Goal: Task Accomplishment & Management: Manage account settings

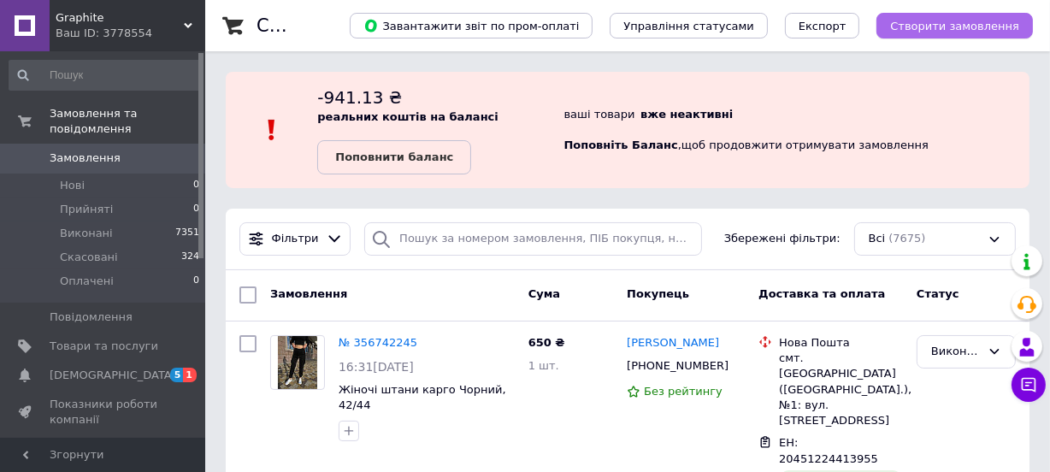
click at [957, 22] on span "Створити замовлення" at bounding box center [954, 26] width 129 height 13
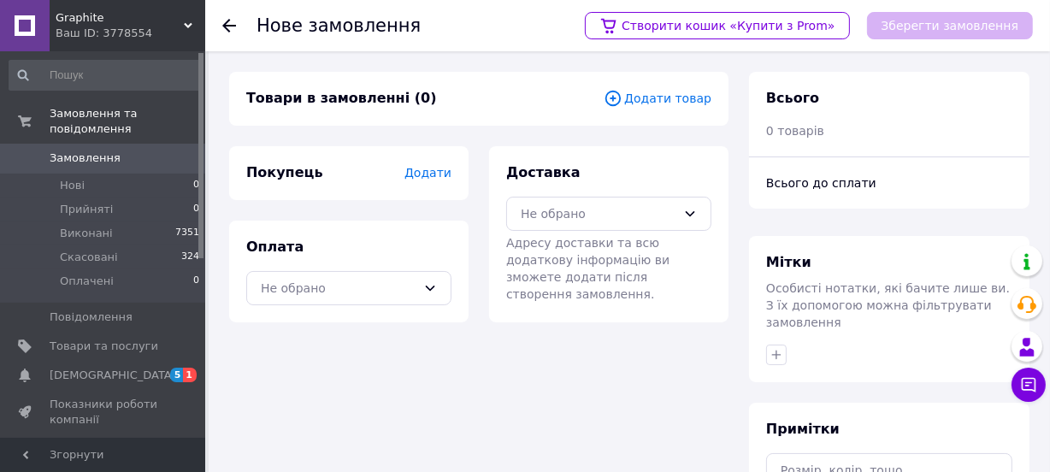
click at [643, 92] on span "Додати товар" at bounding box center [658, 98] width 108 height 19
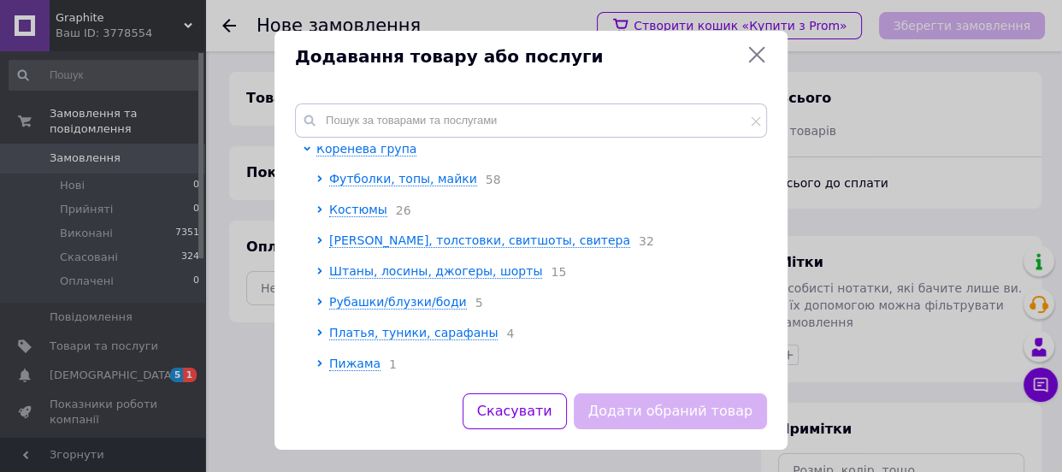
scroll to position [11, 0]
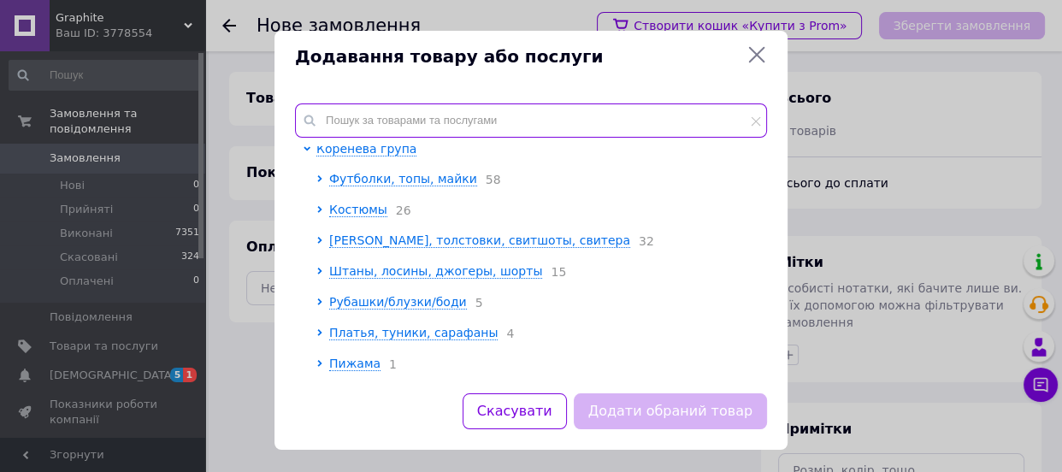
click at [375, 118] on input "text" at bounding box center [531, 120] width 472 height 34
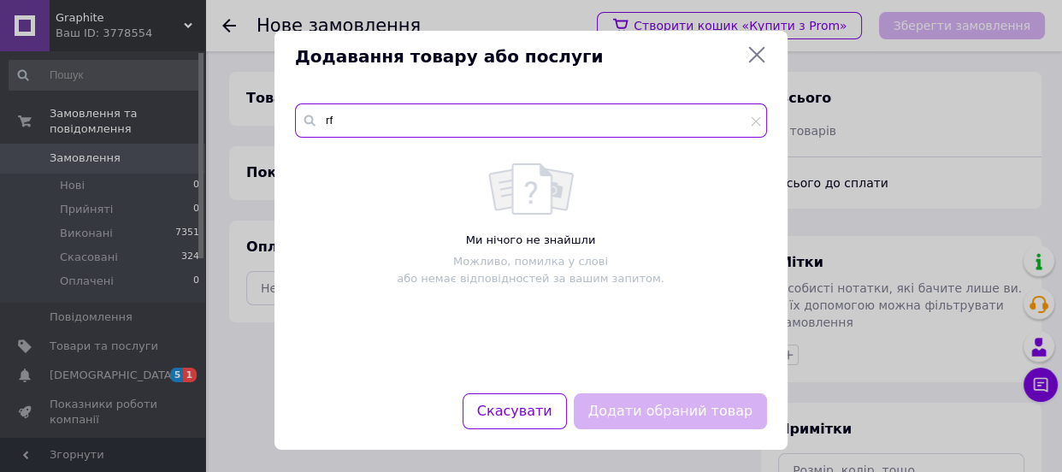
type input "r"
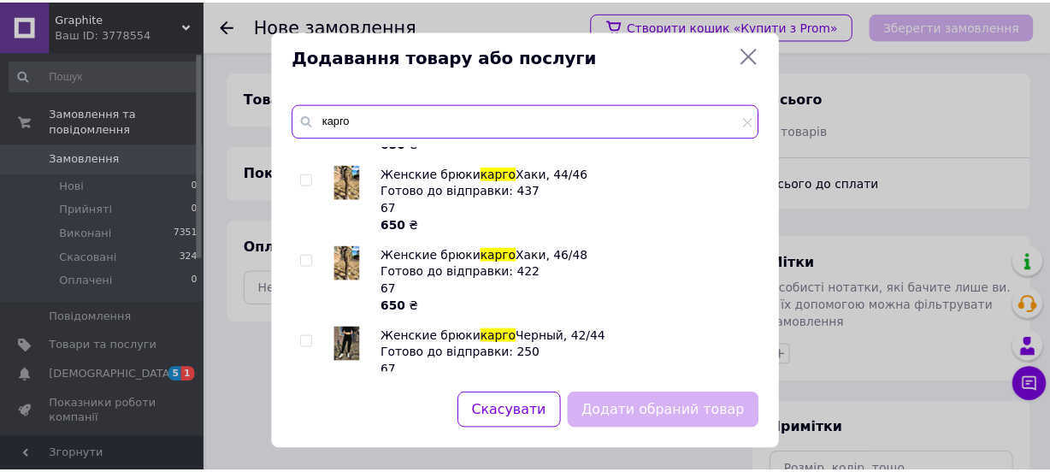
scroll to position [155, 0]
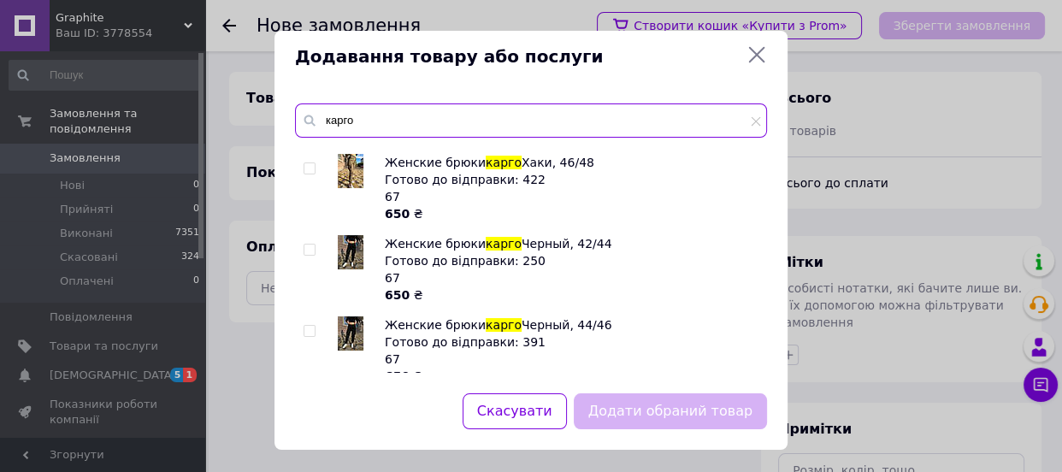
type input "карго"
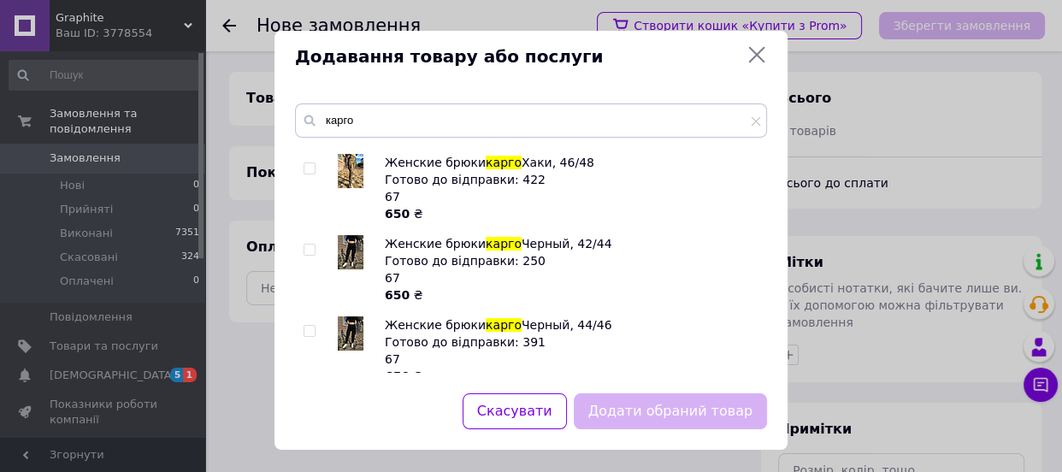
click at [342, 322] on img at bounding box center [351, 333] width 26 height 34
checkbox input "true"
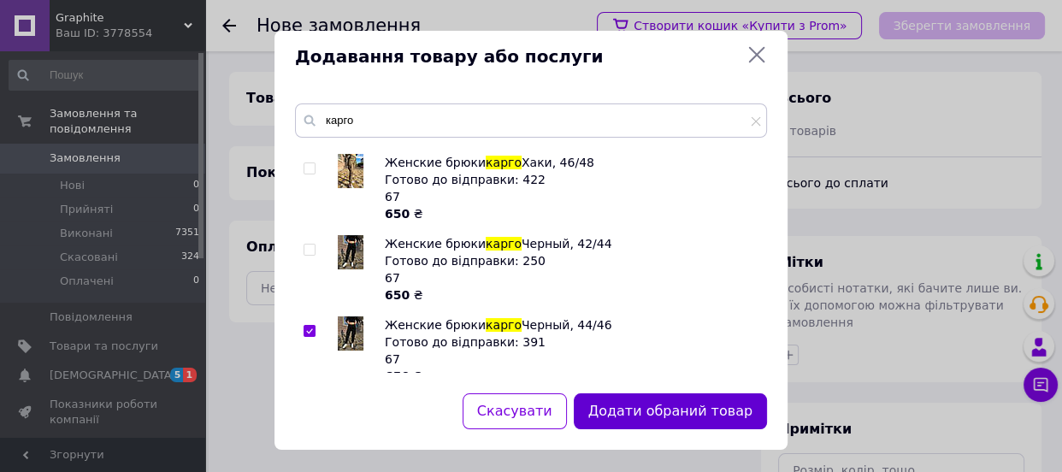
click at [689, 423] on button "Додати обраний товар" at bounding box center [670, 411] width 193 height 37
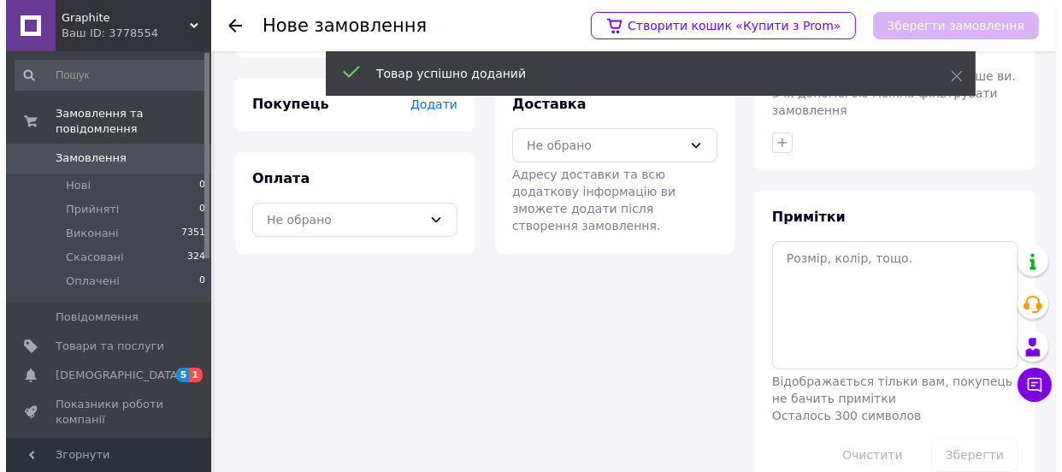
scroll to position [231, 0]
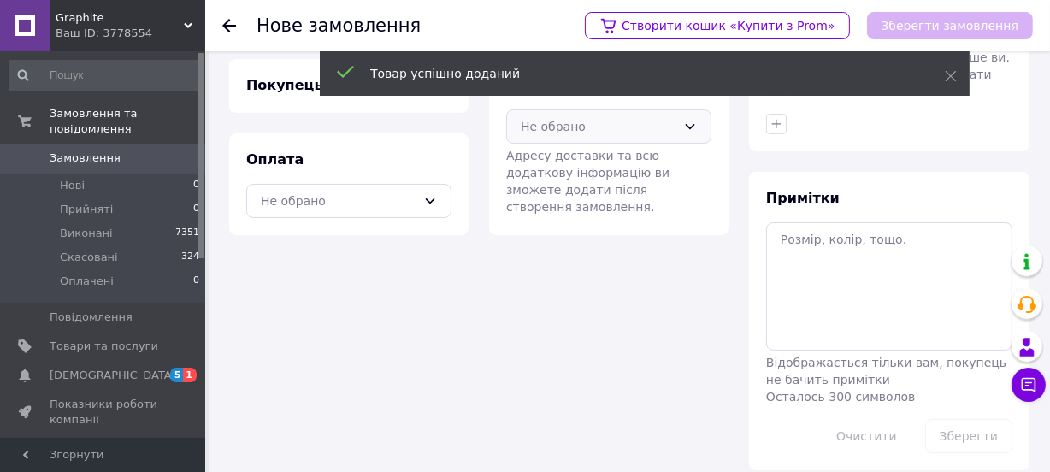
click at [565, 134] on div "Не обрано" at bounding box center [599, 126] width 156 height 19
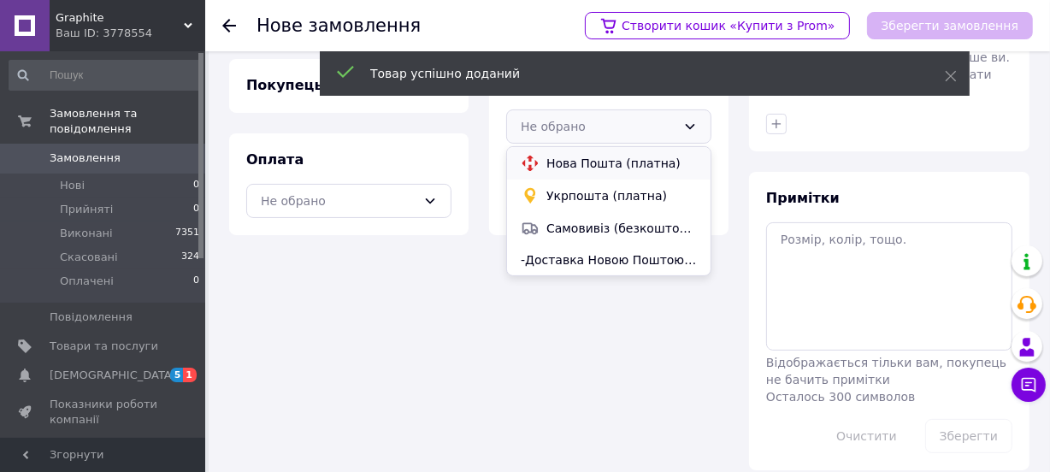
click at [565, 164] on span "Нова Пошта (платна)" at bounding box center [622, 163] width 151 height 17
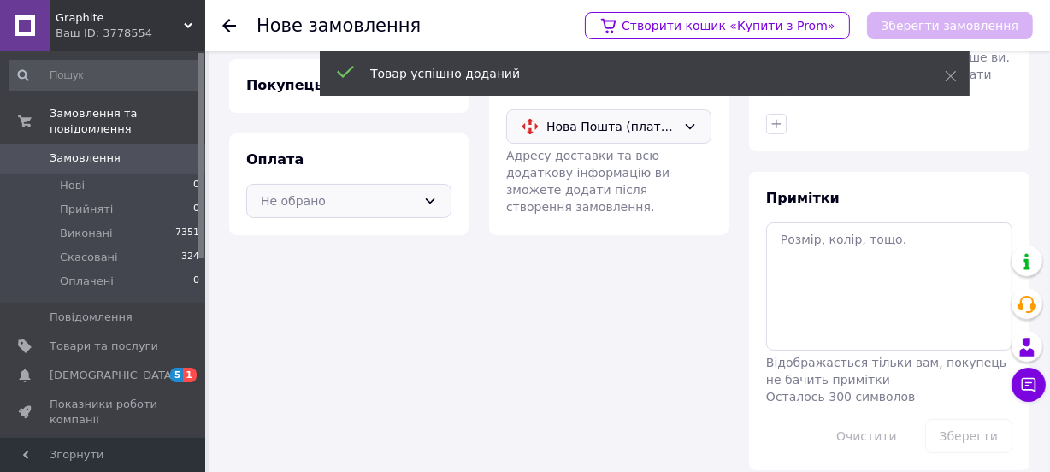
click at [375, 213] on div "Не обрано" at bounding box center [348, 201] width 205 height 34
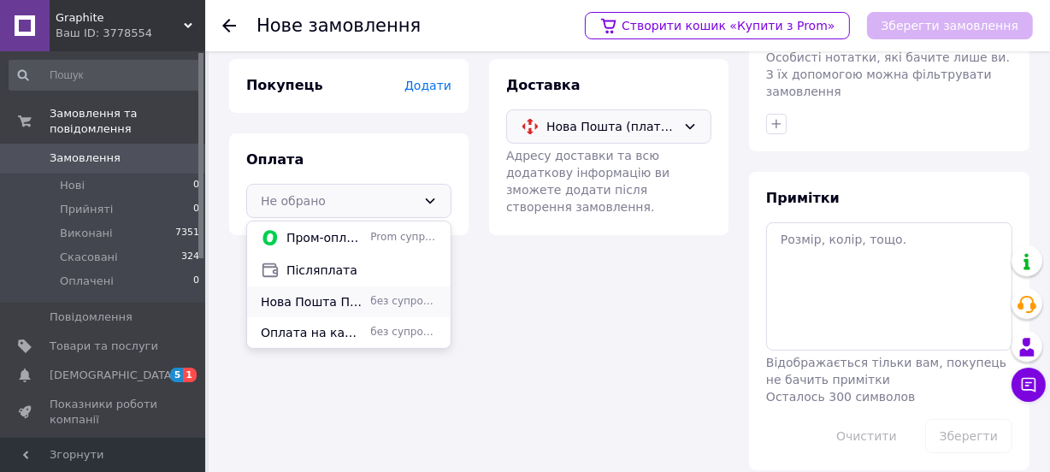
click at [310, 307] on span "Нова Пошта Післяплата по передплаті 100 грн" at bounding box center [312, 301] width 103 height 17
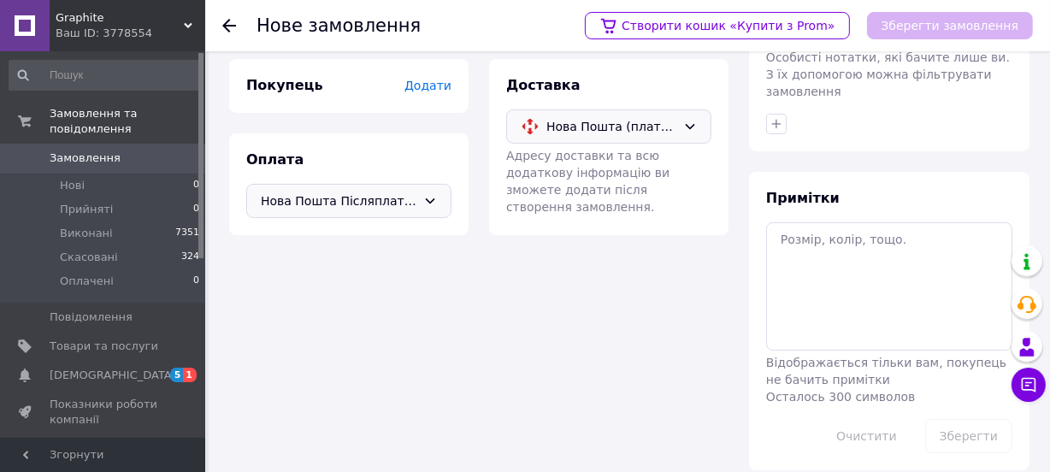
click at [435, 76] on div "Покупець Додати" at bounding box center [348, 86] width 205 height 20
click at [431, 79] on span "Додати" at bounding box center [428, 86] width 47 height 14
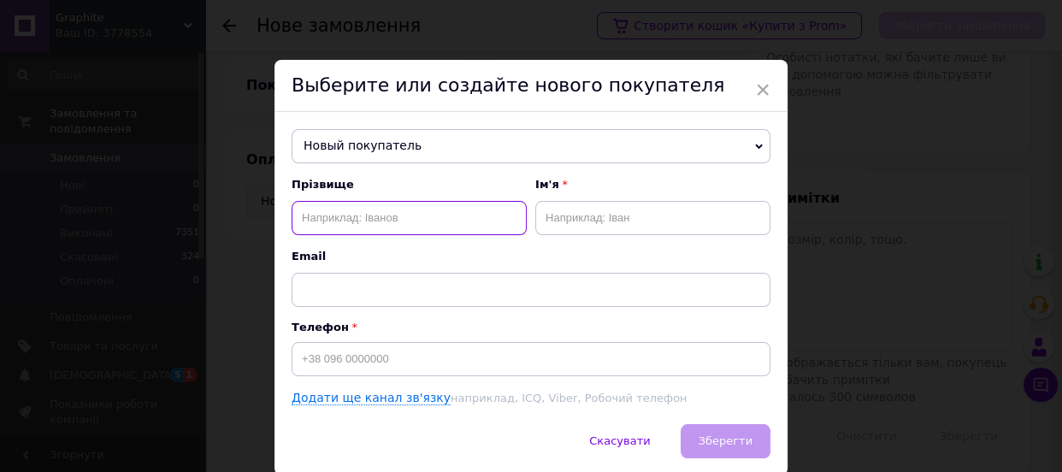
click at [344, 231] on input "text" at bounding box center [409, 218] width 235 height 34
type input "[PERSON_NAME]"
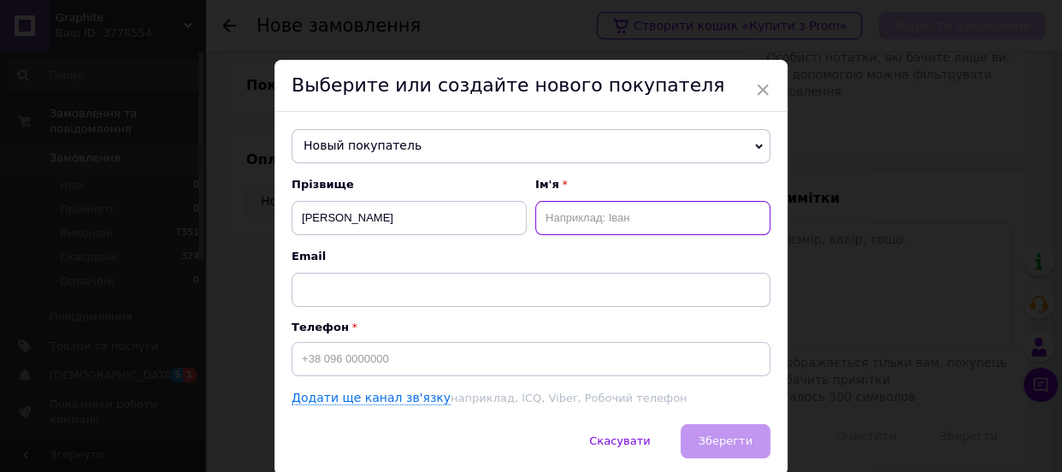
click at [565, 209] on input "text" at bounding box center [652, 218] width 235 height 34
type input "Марія"
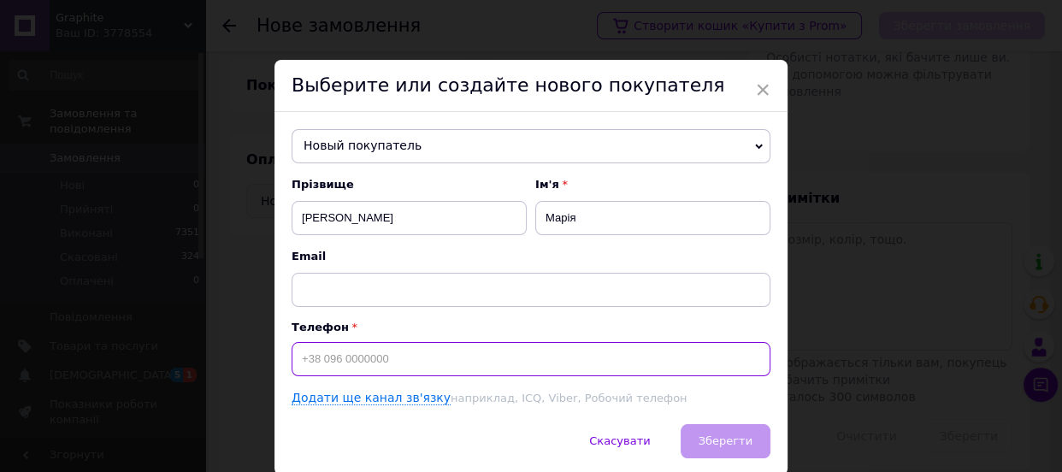
click at [386, 352] on input at bounding box center [531, 359] width 479 height 34
type input "[PHONE_NUMBER]"
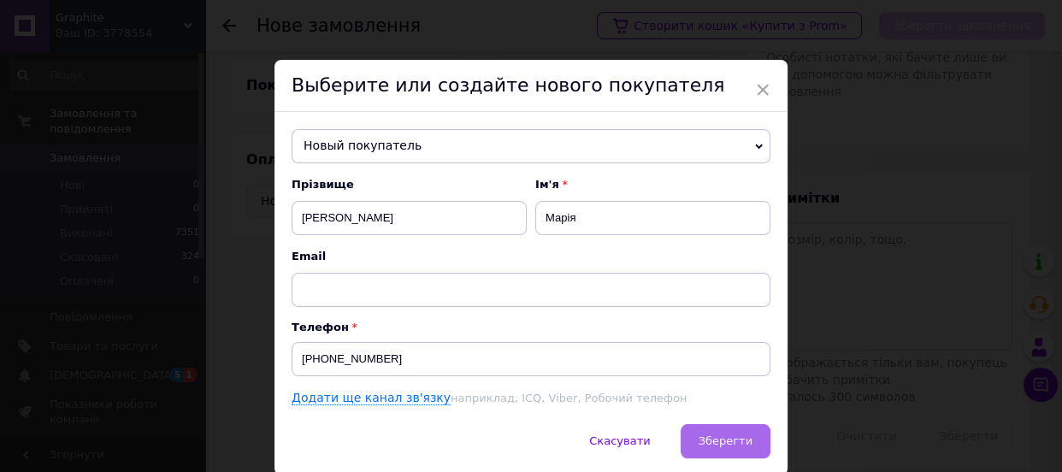
click at [729, 425] on button "Зберегти" at bounding box center [726, 441] width 90 height 34
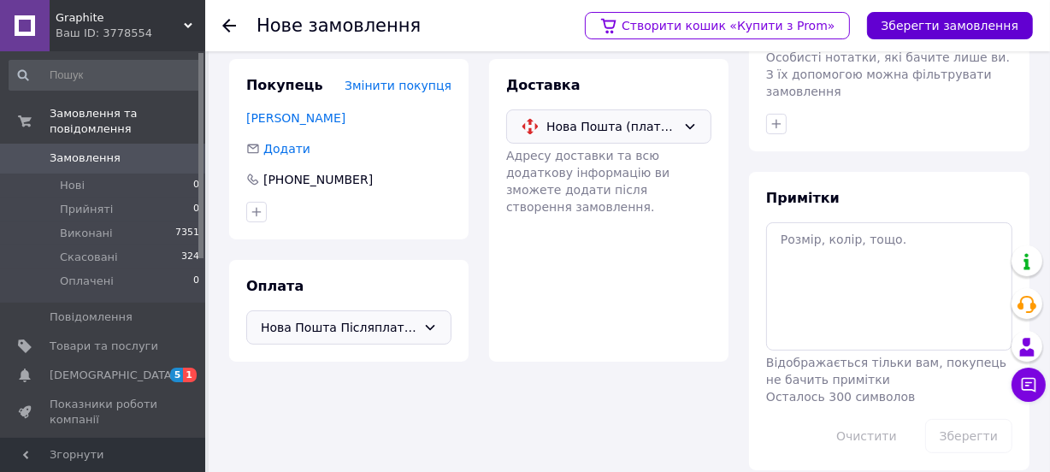
click at [978, 29] on button "Зберегти замовлення" at bounding box center [950, 25] width 166 height 27
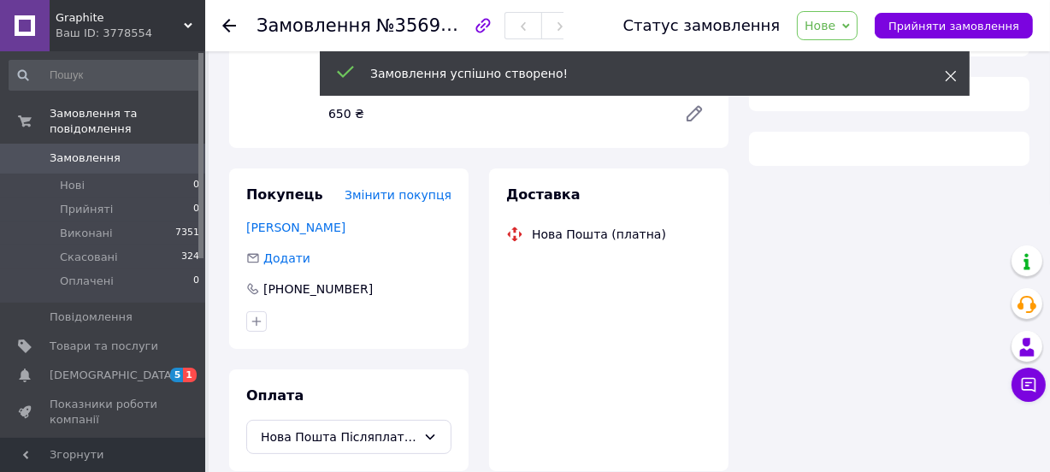
click at [952, 70] on icon at bounding box center [951, 76] width 12 height 12
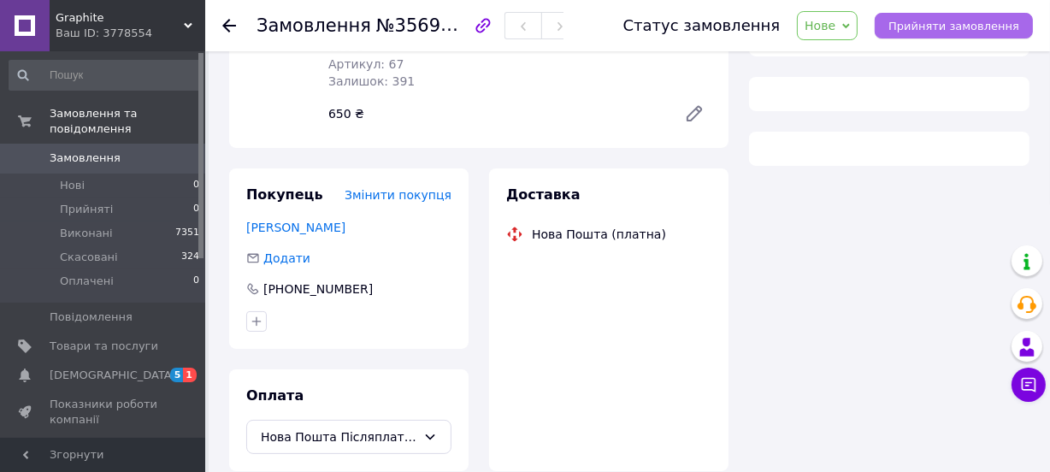
click at [947, 20] on span "Прийняти замовлення" at bounding box center [954, 26] width 131 height 13
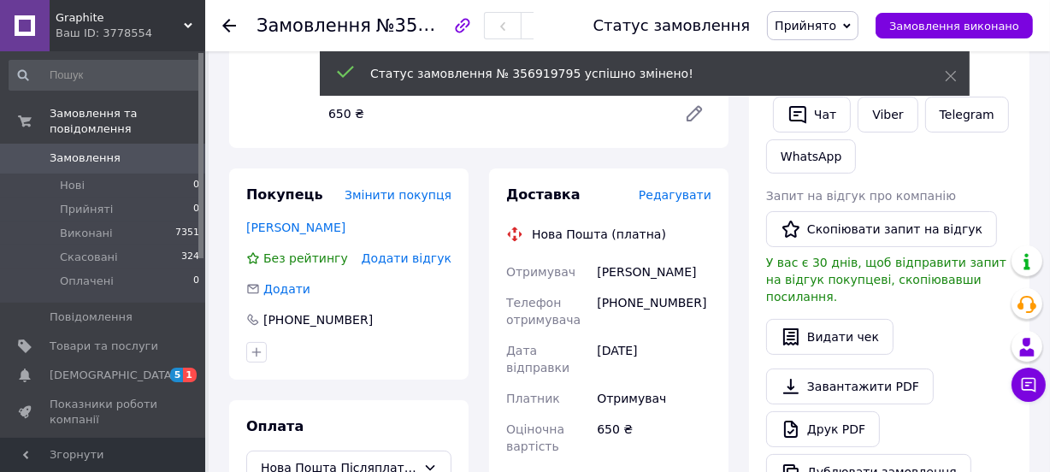
click at [677, 191] on span "Редагувати" at bounding box center [675, 195] width 73 height 14
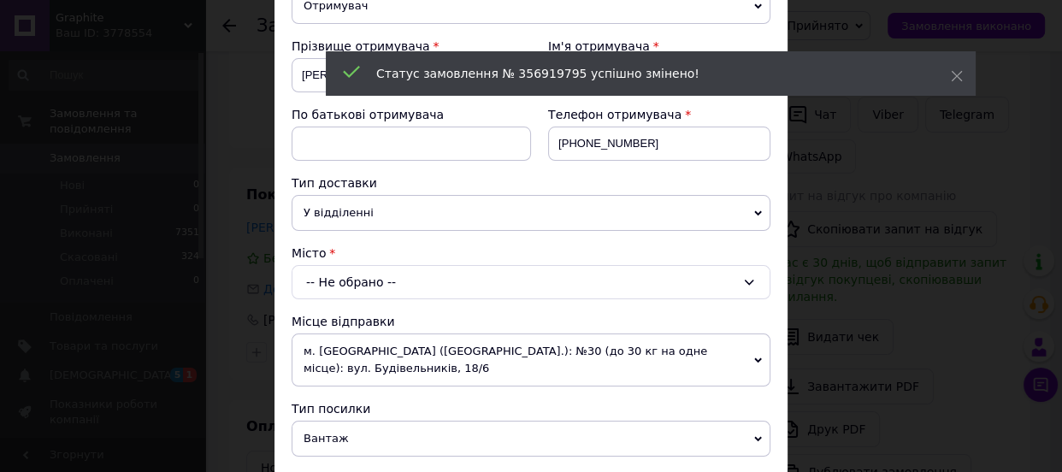
scroll to position [233, 0]
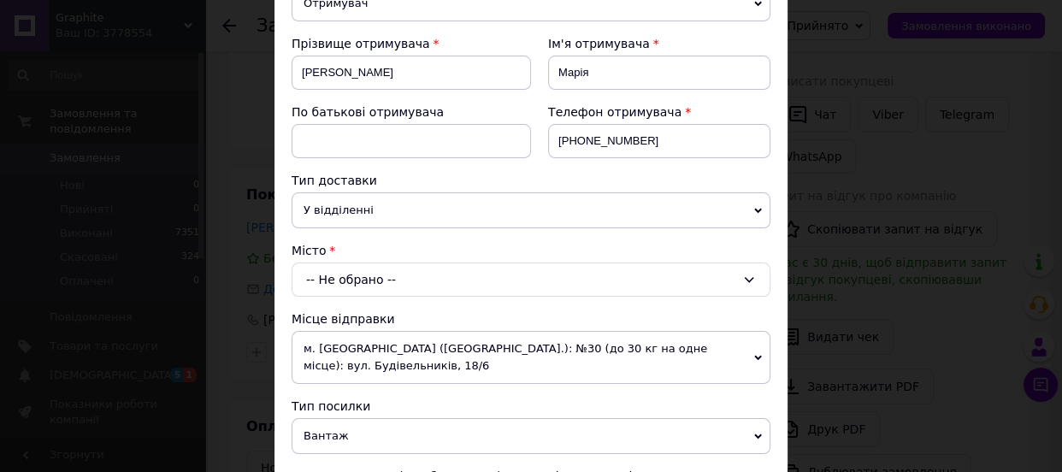
click at [336, 268] on div "-- Не обрано --" at bounding box center [531, 280] width 479 height 34
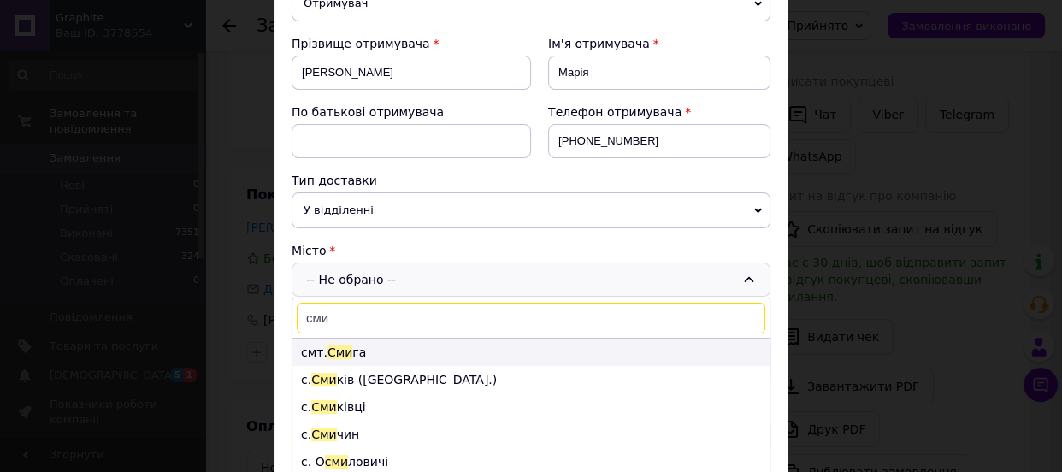
type input "сми"
click at [312, 352] on li "смт. Сми га" at bounding box center [531, 352] width 477 height 27
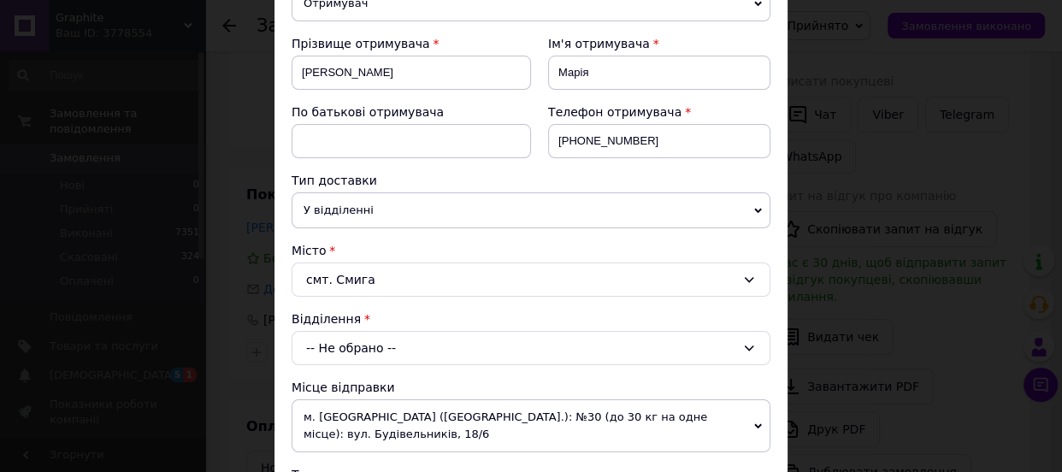
click at [323, 346] on div "-- Не обрано --" at bounding box center [531, 348] width 479 height 34
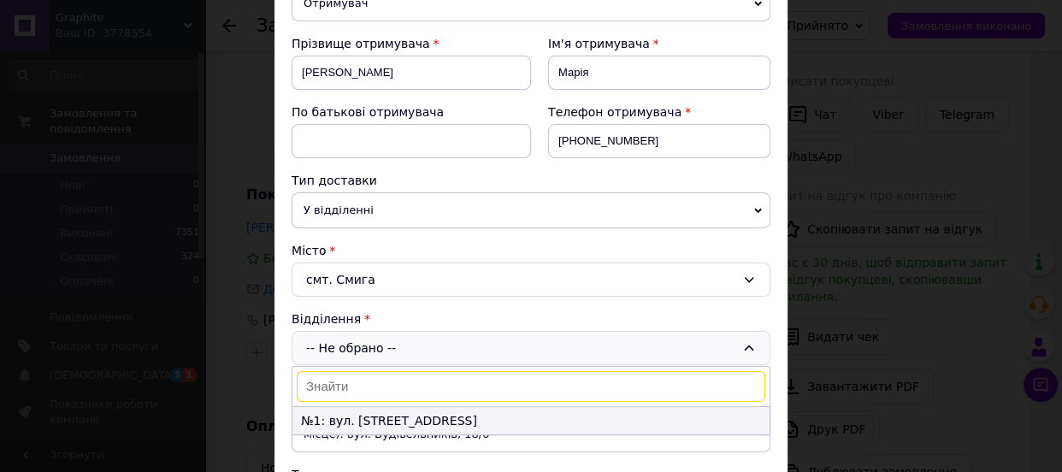
click at [316, 410] on li "№1: вул. [STREET_ADDRESS]" at bounding box center [531, 420] width 477 height 27
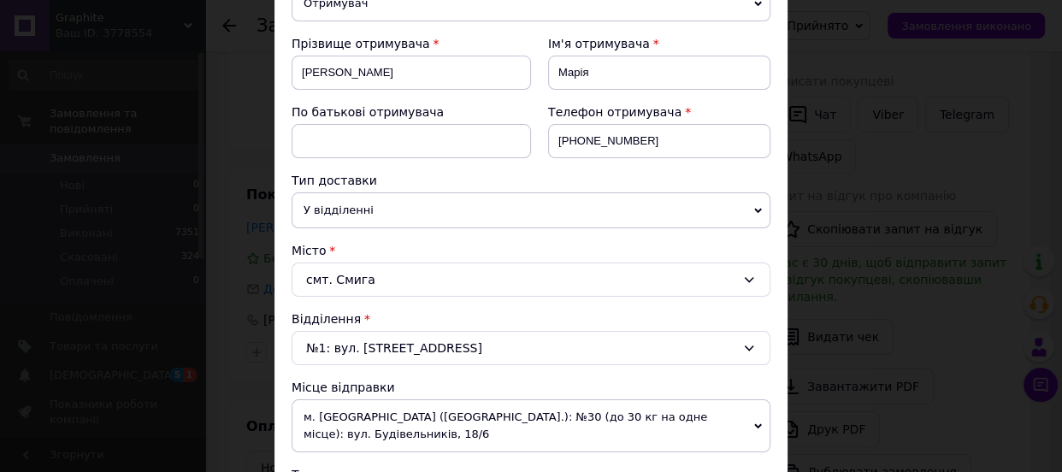
scroll to position [310, 0]
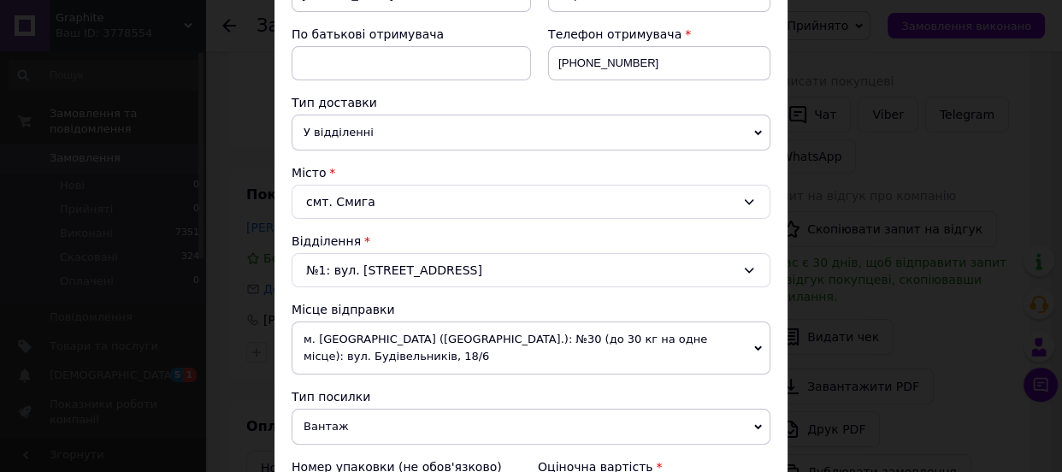
click at [345, 204] on div "смт. Смига" at bounding box center [531, 202] width 479 height 34
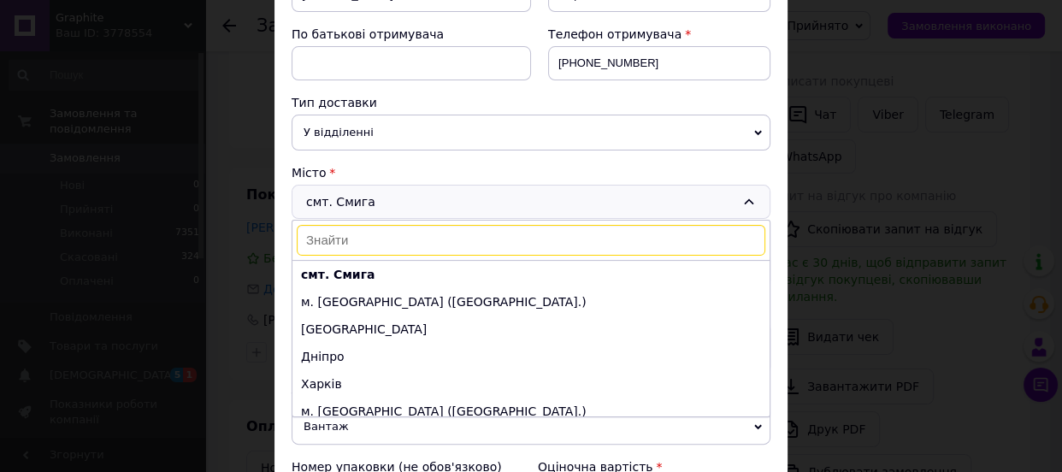
click at [345, 235] on input at bounding box center [531, 240] width 469 height 31
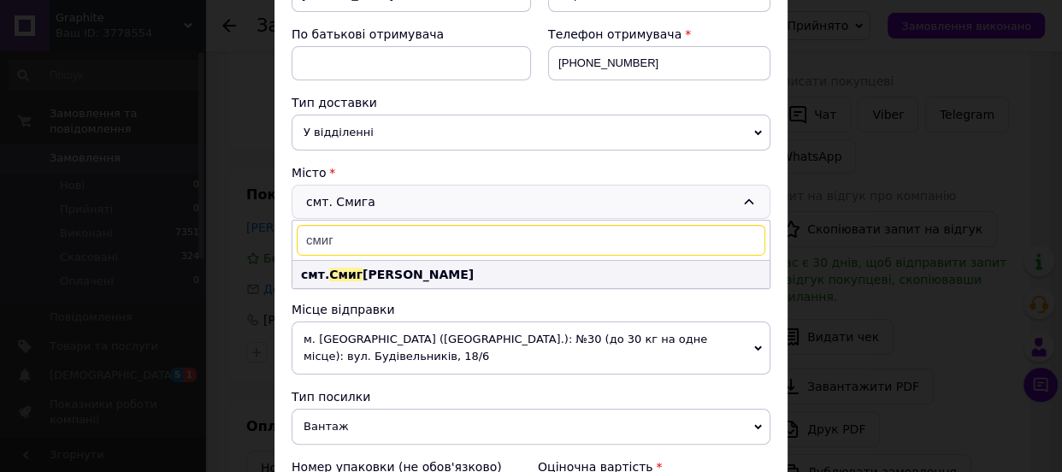
type input "смиг"
click at [337, 270] on span "Смиг" at bounding box center [345, 275] width 33 height 14
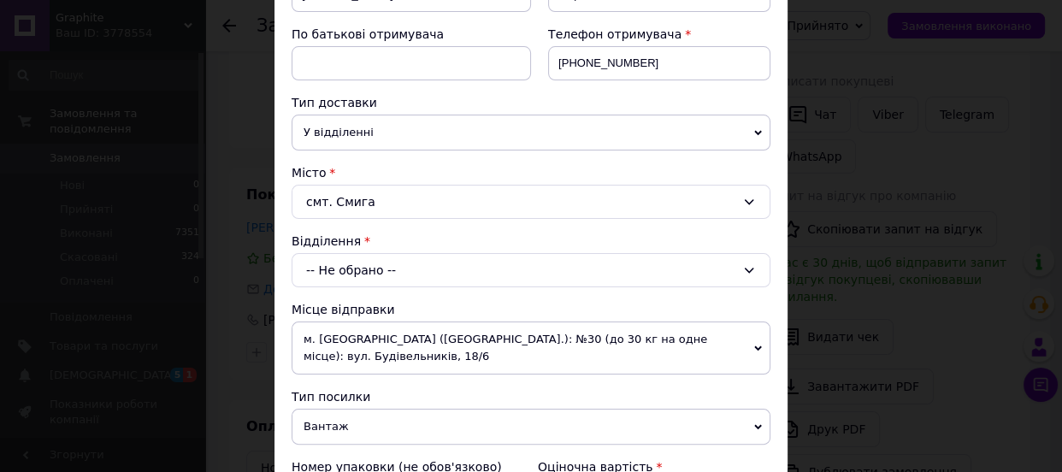
click at [337, 270] on div "-- Не обрано --" at bounding box center [531, 270] width 479 height 34
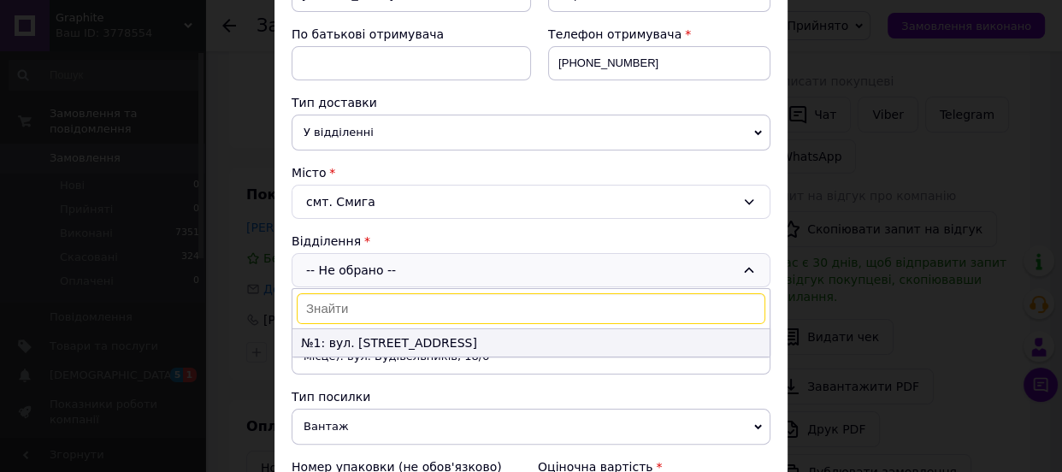
click at [321, 334] on li "№1: вул. [STREET_ADDRESS]" at bounding box center [531, 342] width 477 height 27
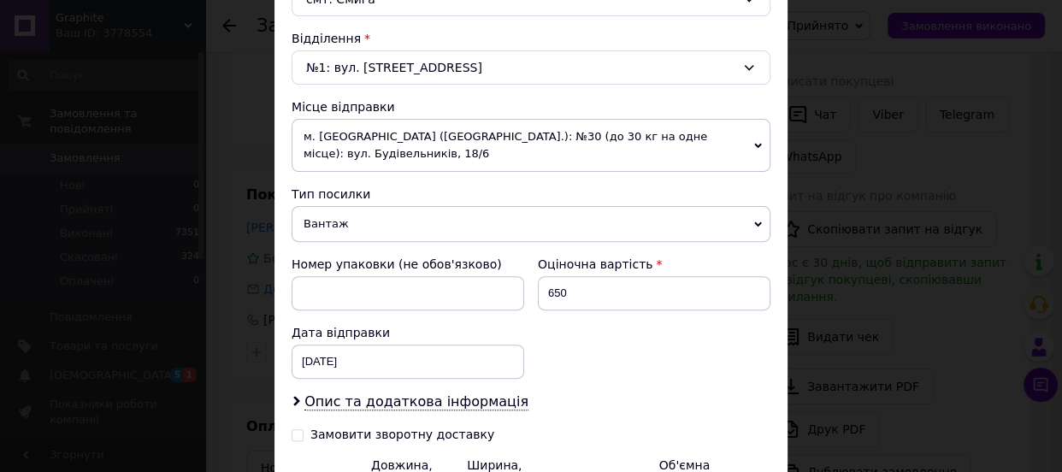
scroll to position [709, 0]
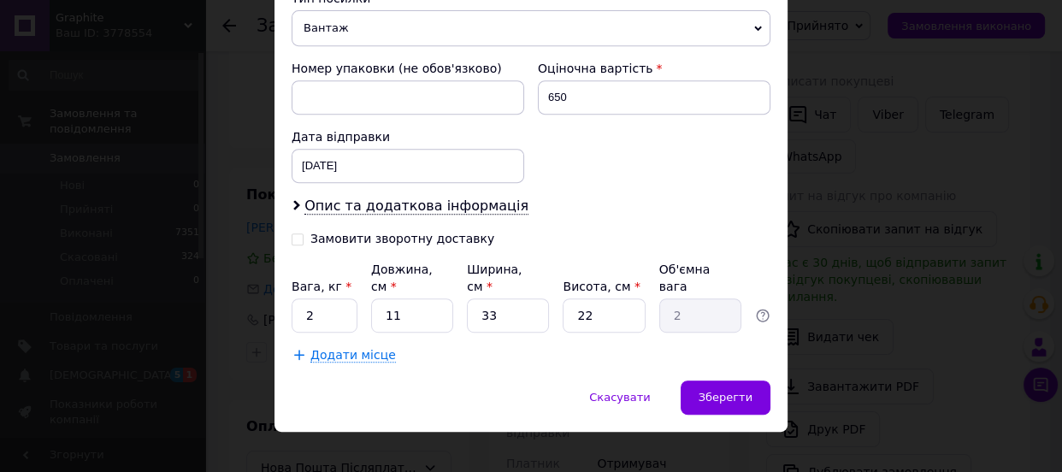
click at [295, 234] on input "Замовити зворотну доставку" at bounding box center [298, 238] width 12 height 12
checkbox input "true"
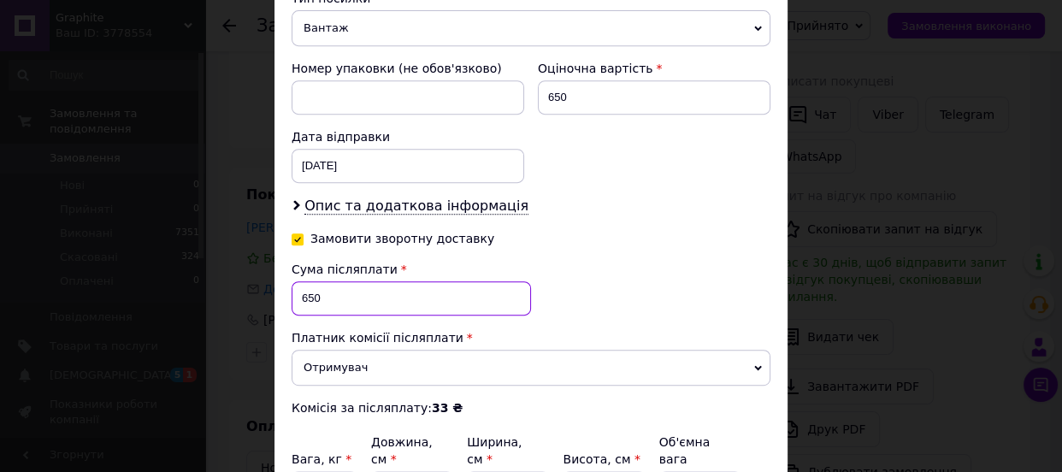
click at [327, 295] on input "650" at bounding box center [411, 298] width 239 height 34
type input "6"
click at [327, 295] on input "2070" at bounding box center [411, 298] width 239 height 34
type input "2"
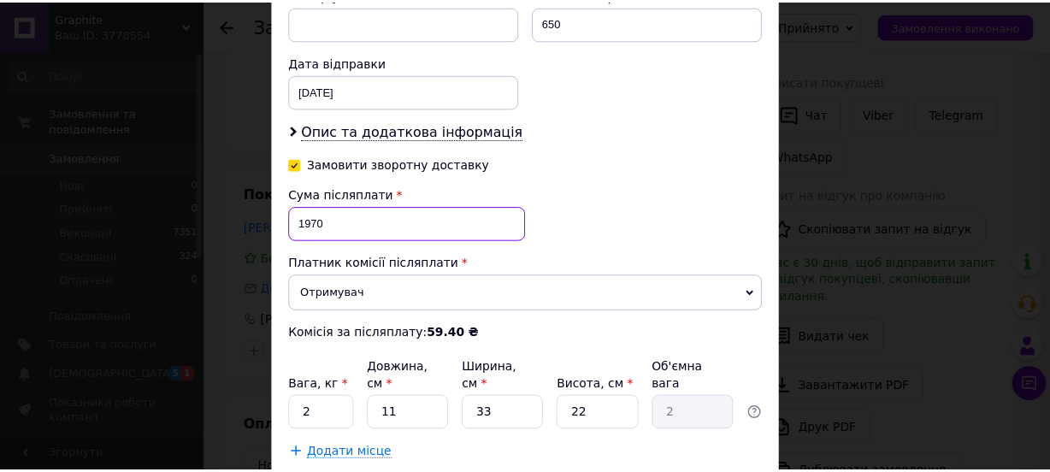
scroll to position [881, 0]
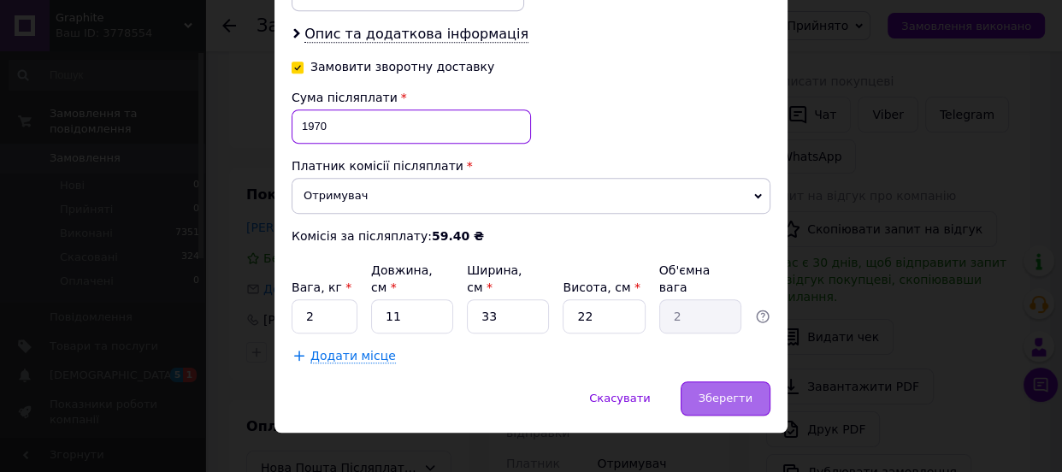
type input "1970"
click at [735, 381] on div "Зберегти" at bounding box center [726, 398] width 90 height 34
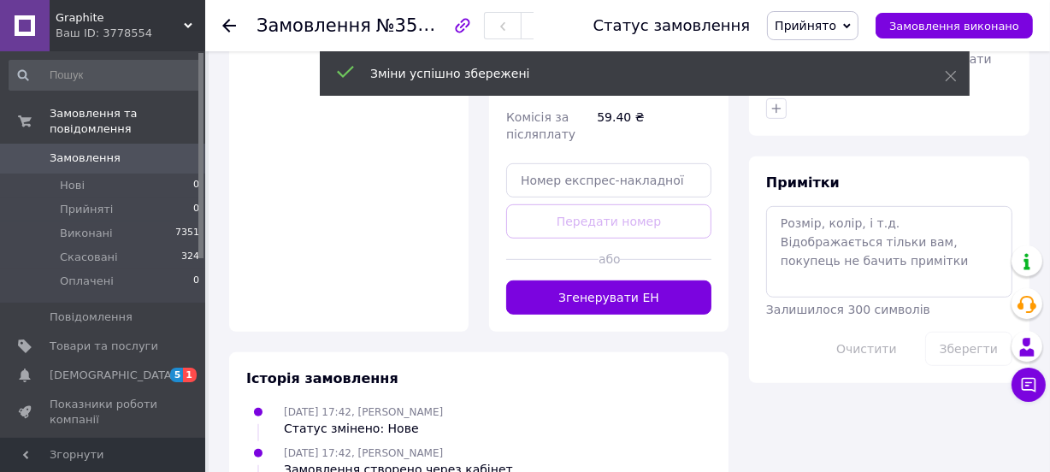
scroll to position [776, 0]
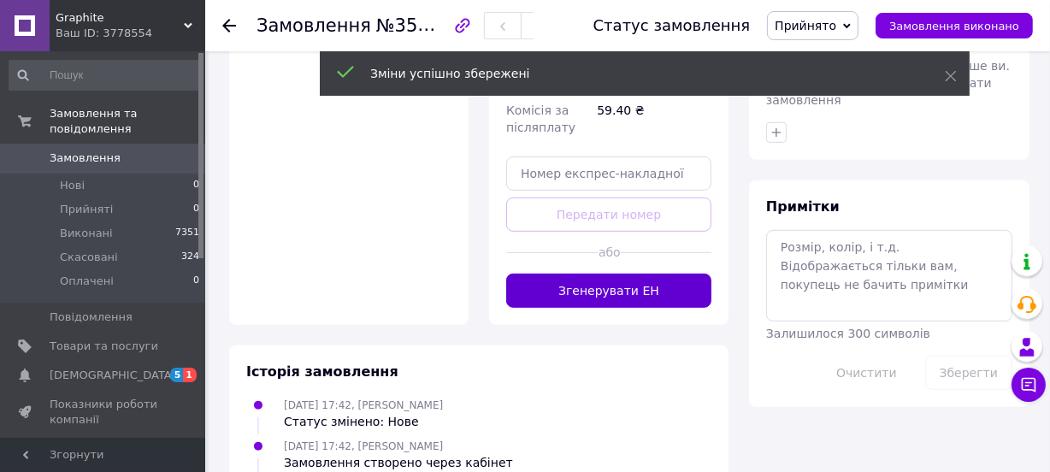
click at [610, 274] on button "Згенерувати ЕН" at bounding box center [608, 291] width 205 height 34
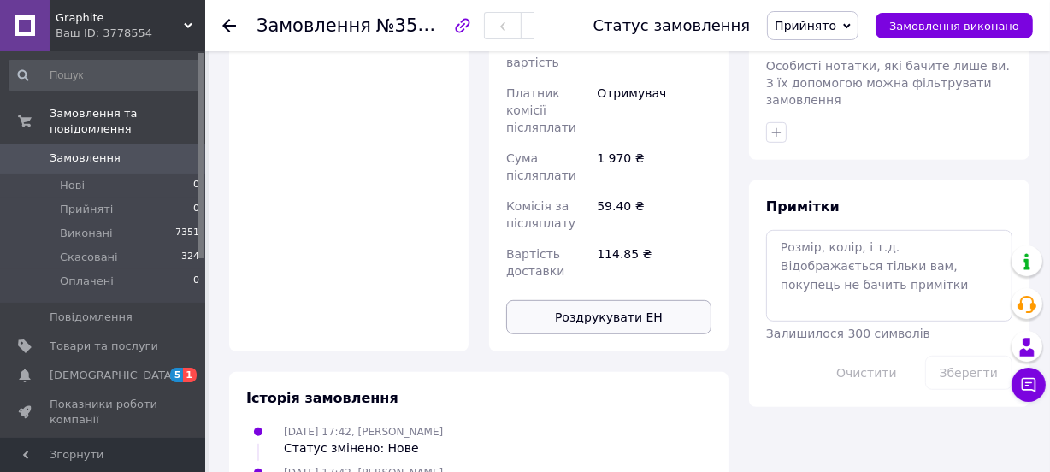
click at [590, 300] on button "Роздрукувати ЕН" at bounding box center [608, 317] width 205 height 34
click at [995, 20] on span "Замовлення виконано" at bounding box center [955, 26] width 130 height 13
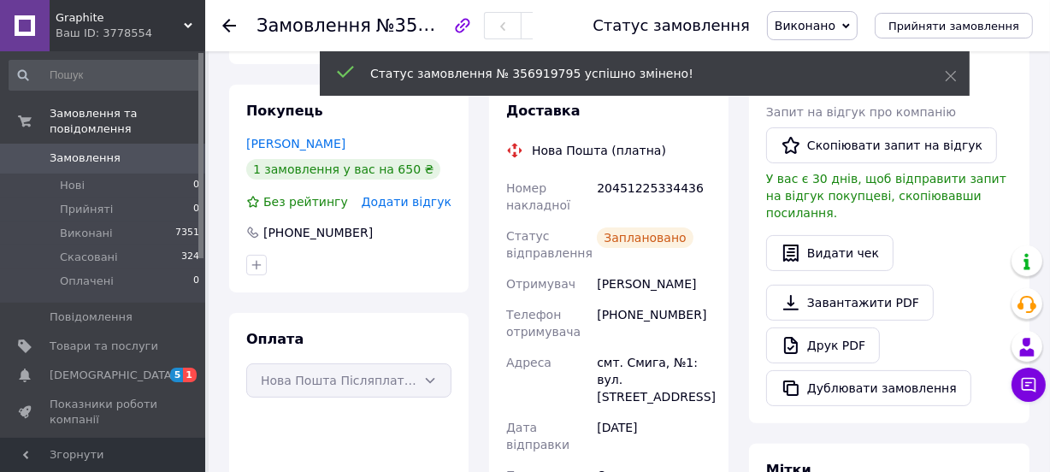
scroll to position [306, 0]
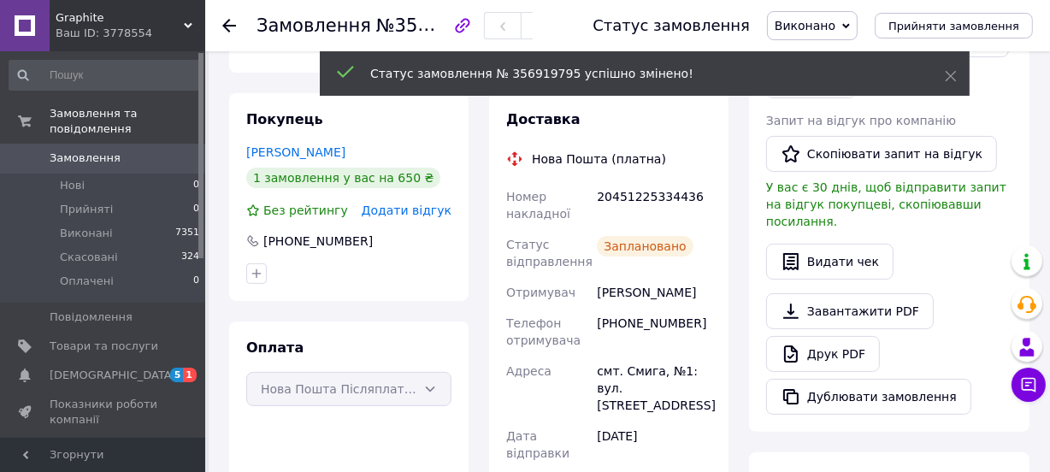
click at [636, 192] on div "20451225334436" at bounding box center [654, 205] width 121 height 48
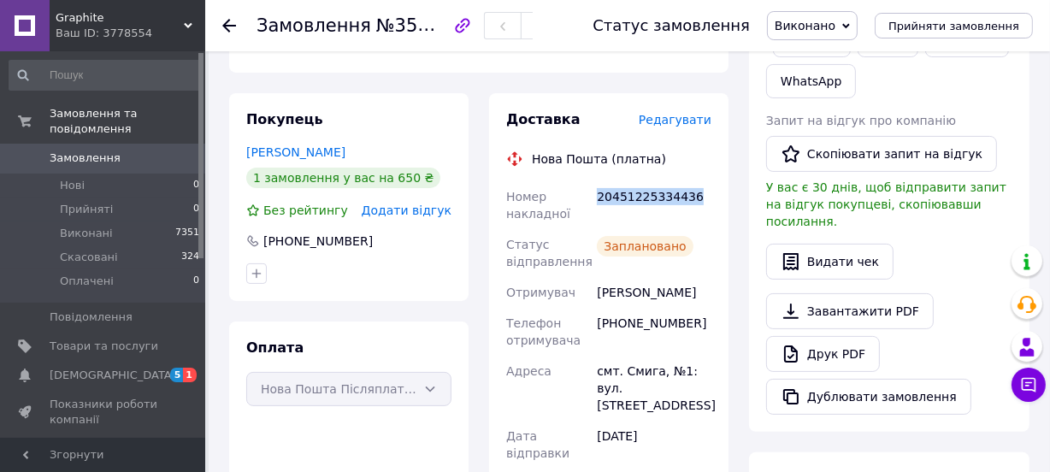
copy div "20451225334436"
click at [93, 151] on span "Замовлення" at bounding box center [85, 158] width 71 height 15
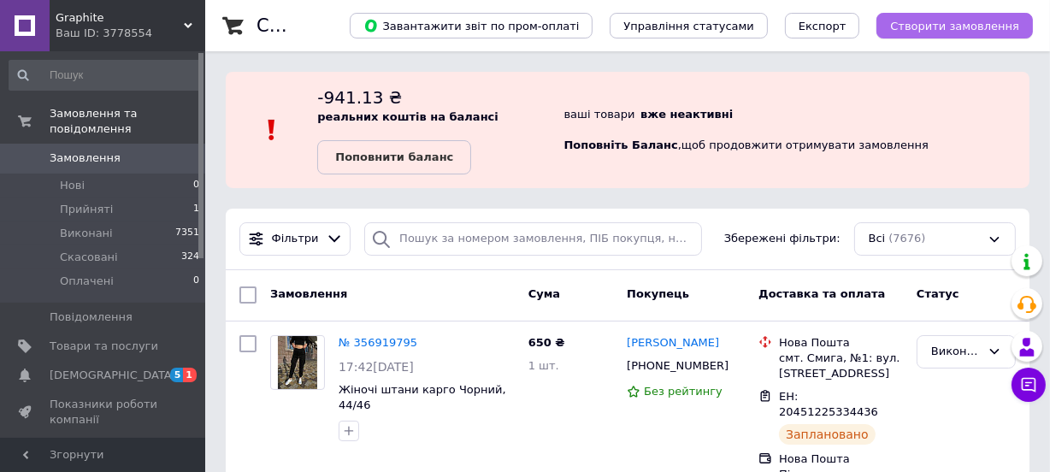
click at [975, 16] on button "Створити замовлення" at bounding box center [955, 26] width 157 height 26
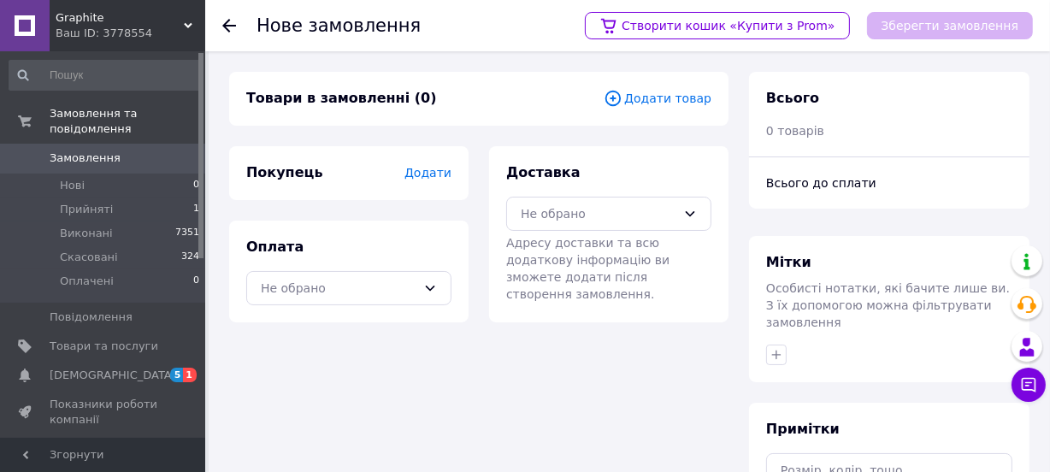
click at [678, 93] on span "Додати товар" at bounding box center [658, 98] width 108 height 19
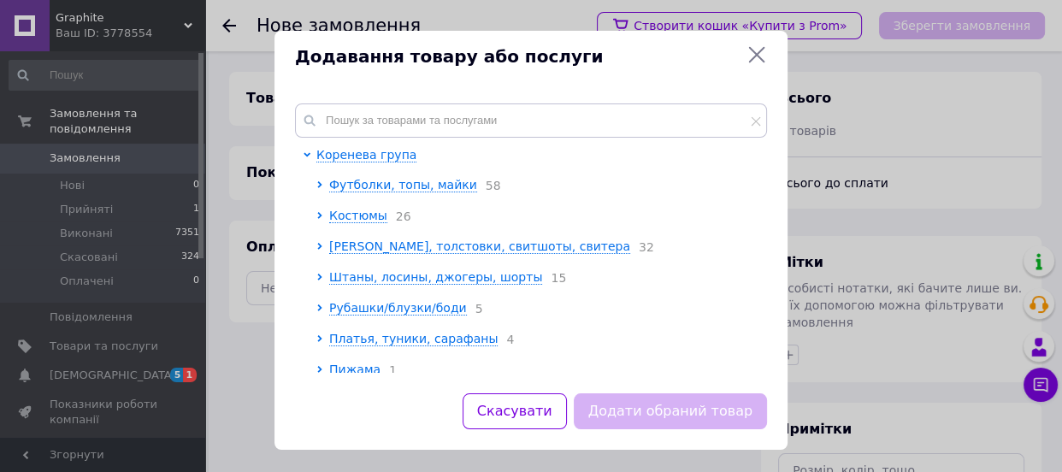
scroll to position [9, 0]
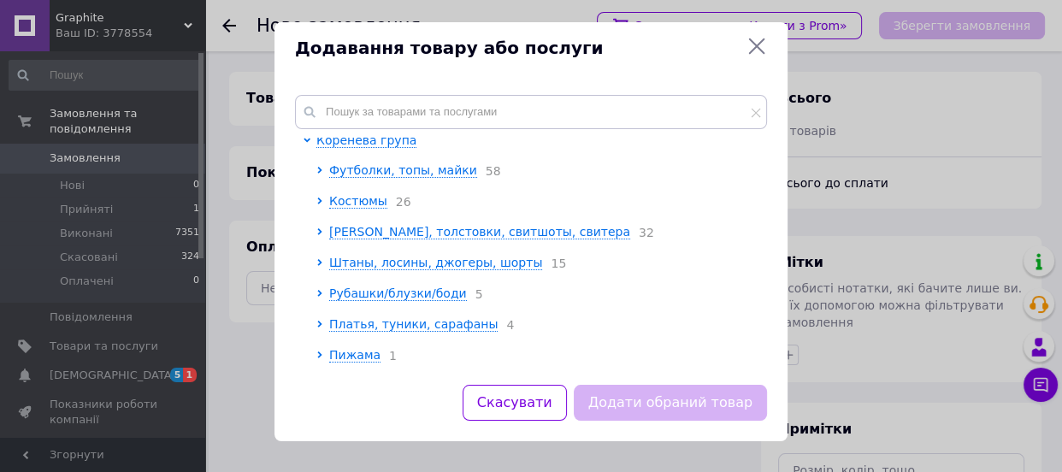
click at [358, 312] on ul "Футболки, топы, майки 58 Костюмы 26 Худи, толстовки, свитшоты, свитера 32 Штаны…" at bounding box center [536, 263] width 441 height 203
click at [359, 318] on span "Платья, туники, сарафаны" at bounding box center [413, 324] width 169 height 14
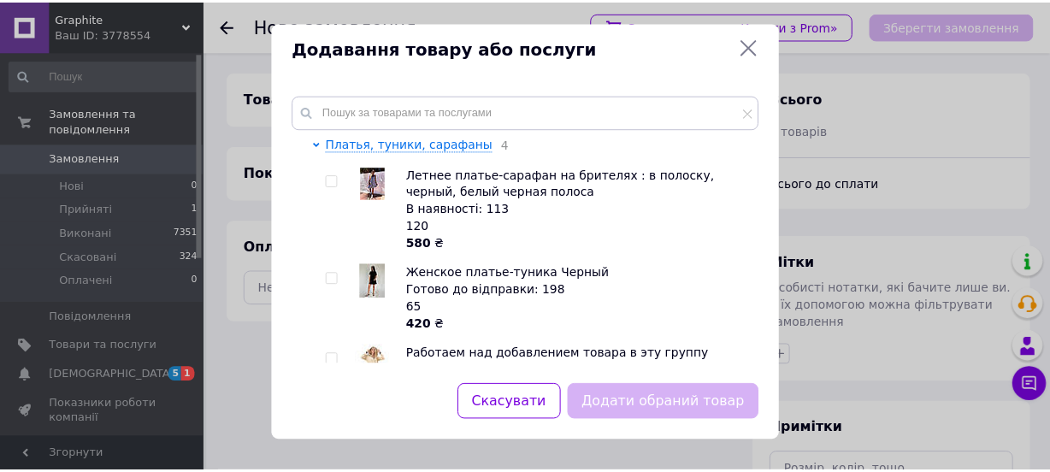
scroll to position [245, 0]
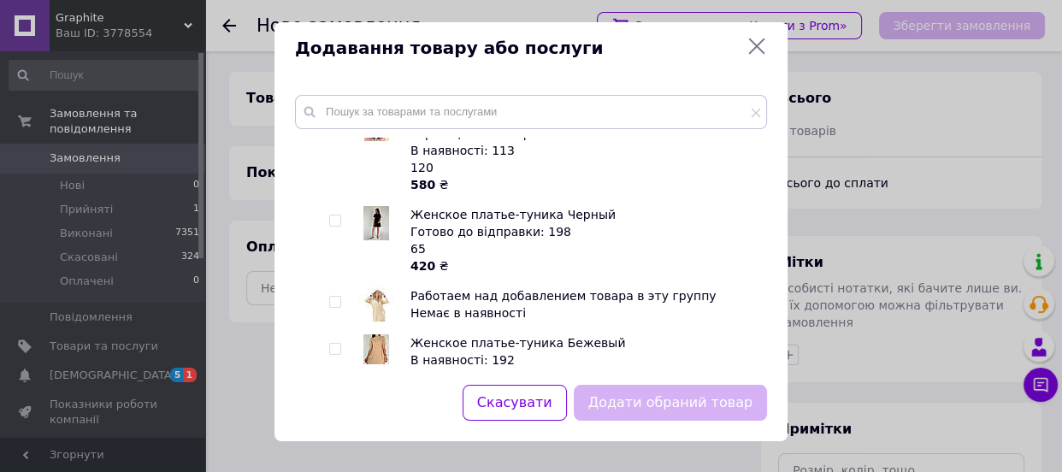
click at [375, 222] on img at bounding box center [377, 223] width 26 height 34
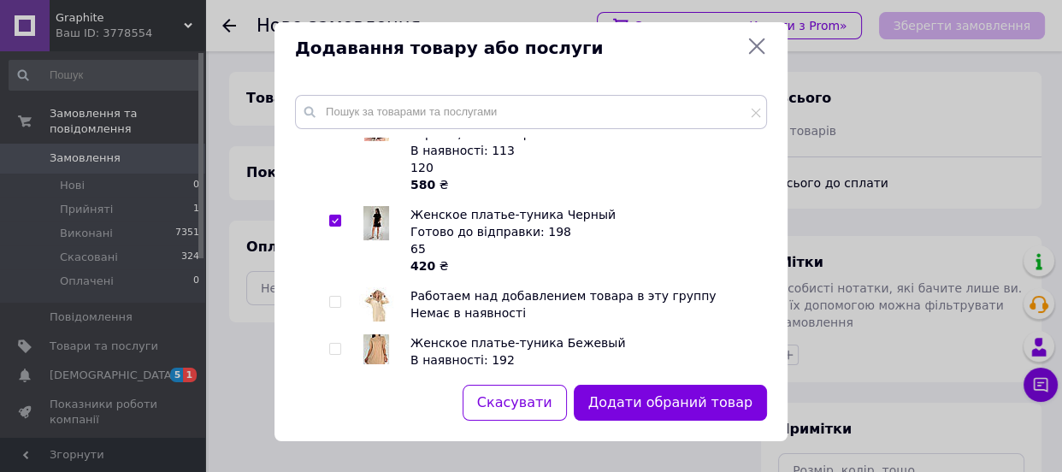
click at [375, 222] on img at bounding box center [377, 223] width 26 height 34
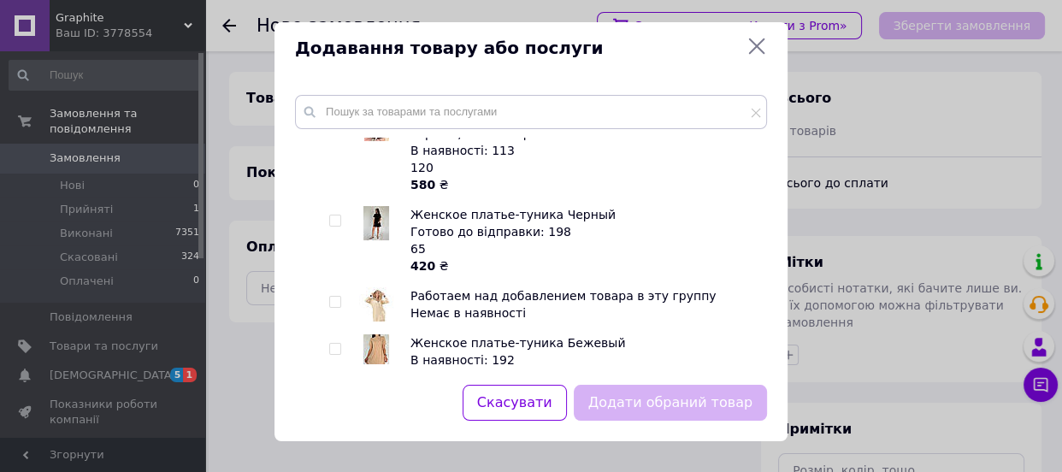
click at [375, 222] on img at bounding box center [377, 223] width 26 height 34
checkbox input "true"
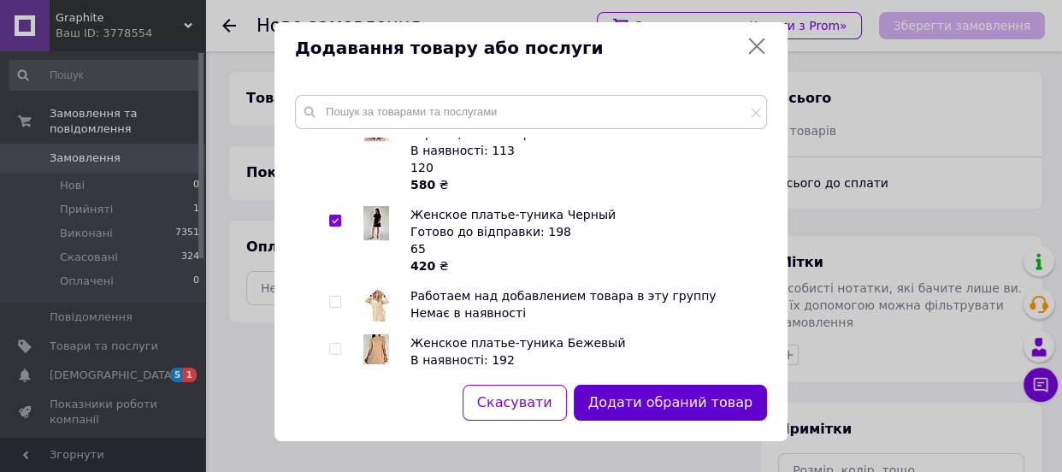
click at [680, 385] on button "Додати обраний товар" at bounding box center [670, 403] width 193 height 37
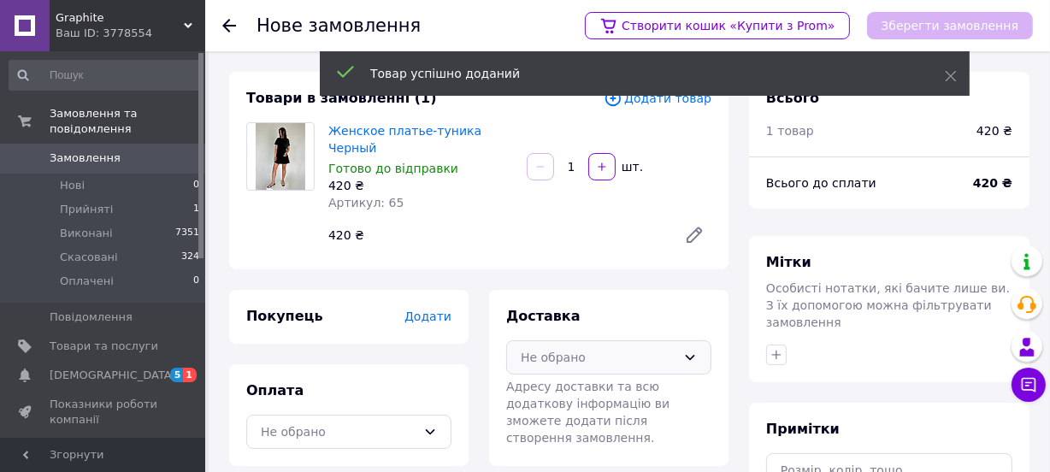
click at [565, 348] on div "Не обрано" at bounding box center [599, 357] width 156 height 19
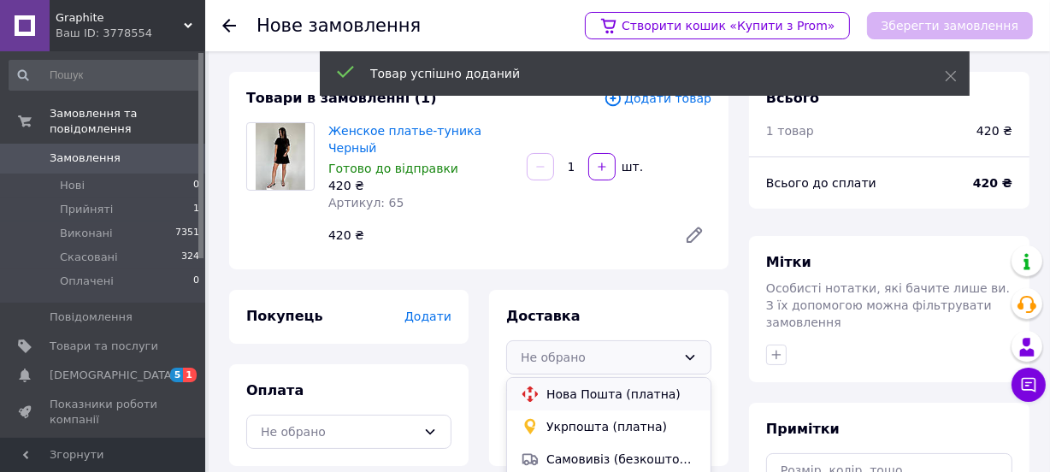
click at [565, 386] on span "Нова Пошта (платна)" at bounding box center [622, 394] width 151 height 17
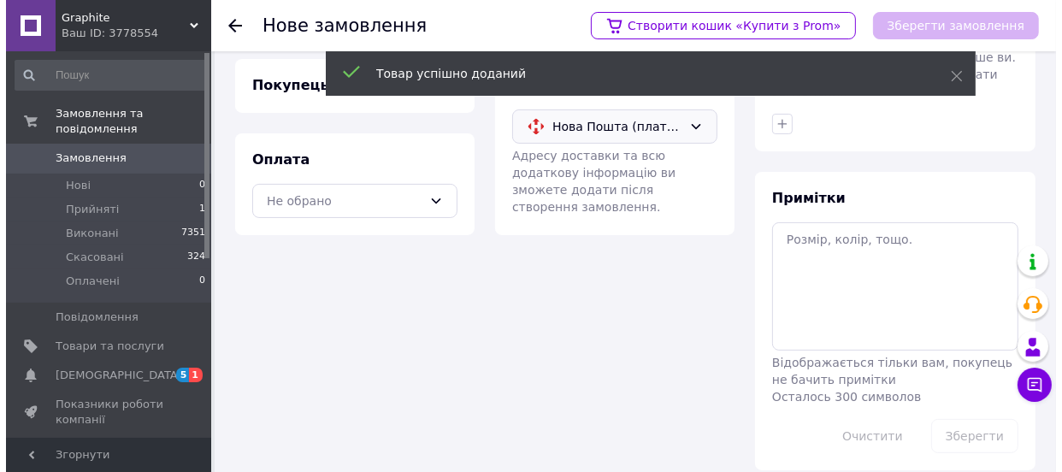
scroll to position [231, 0]
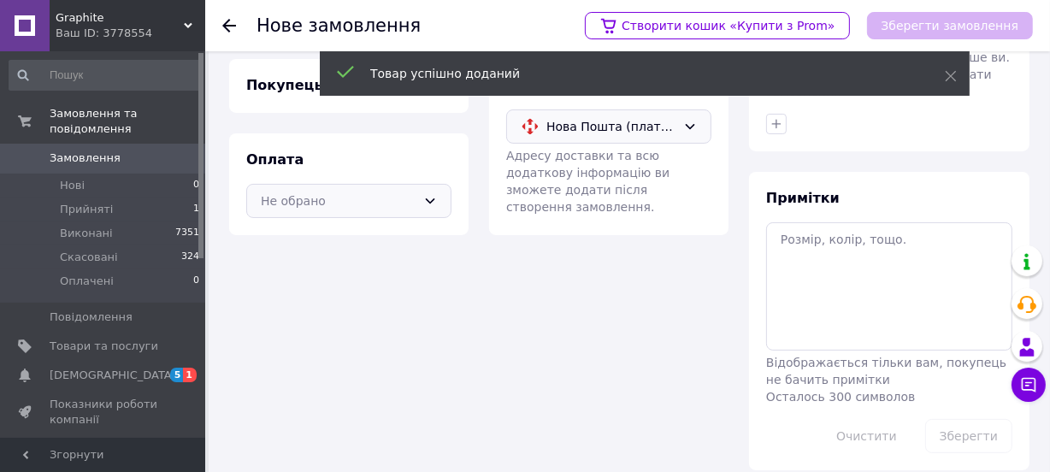
click at [294, 192] on div "Не обрано" at bounding box center [339, 201] width 156 height 19
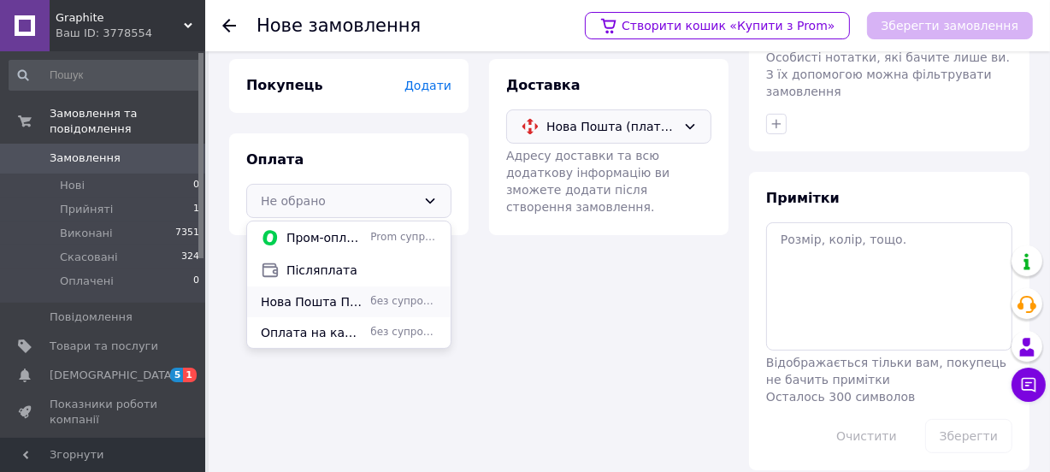
click at [292, 293] on span "Нова Пошта Післяплата по передплаті 100 грн" at bounding box center [312, 301] width 103 height 17
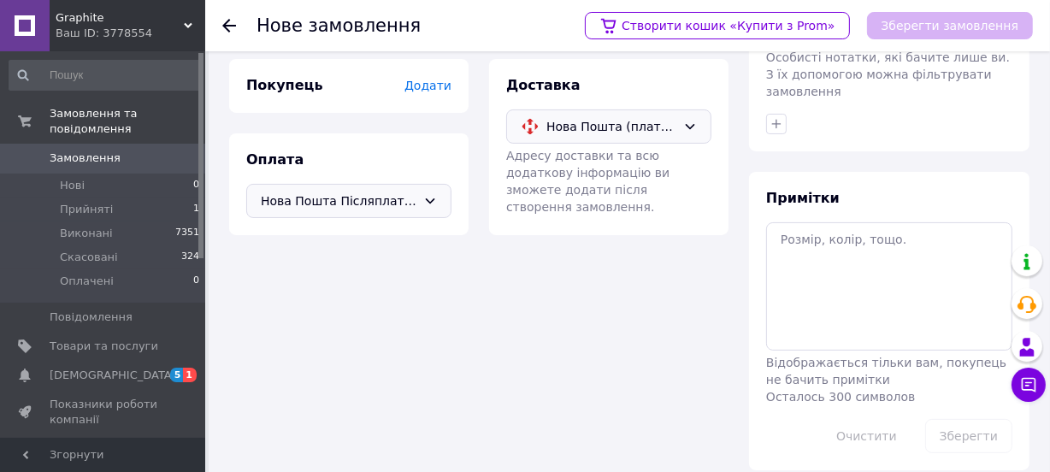
click at [433, 79] on span "Додати" at bounding box center [428, 86] width 47 height 14
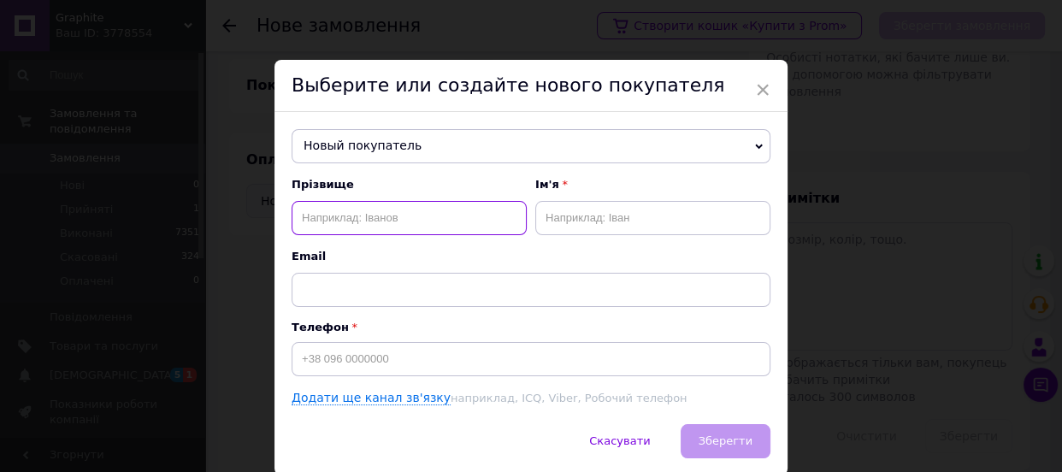
click at [373, 210] on input "text" at bounding box center [409, 218] width 235 height 34
type input "Розуваєва"
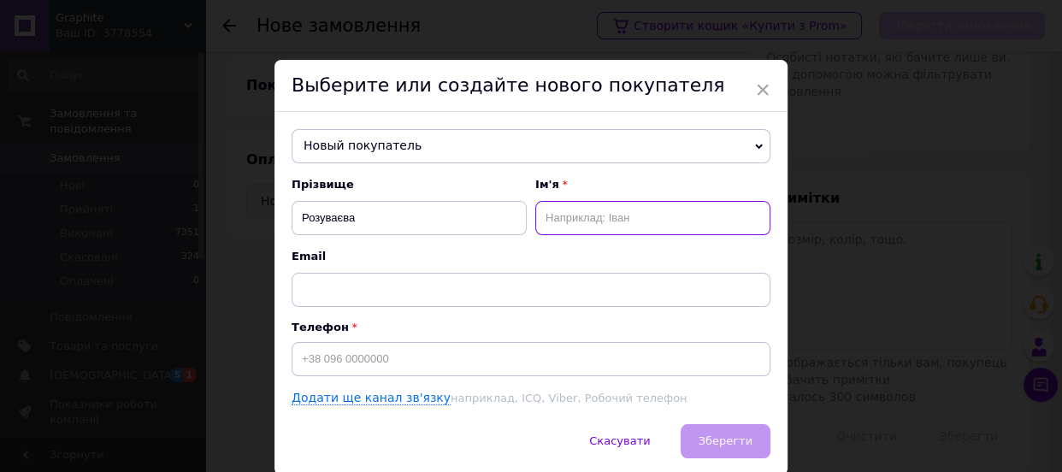
click at [574, 224] on input "text" at bounding box center [652, 218] width 235 height 34
type input "[PERSON_NAME]"
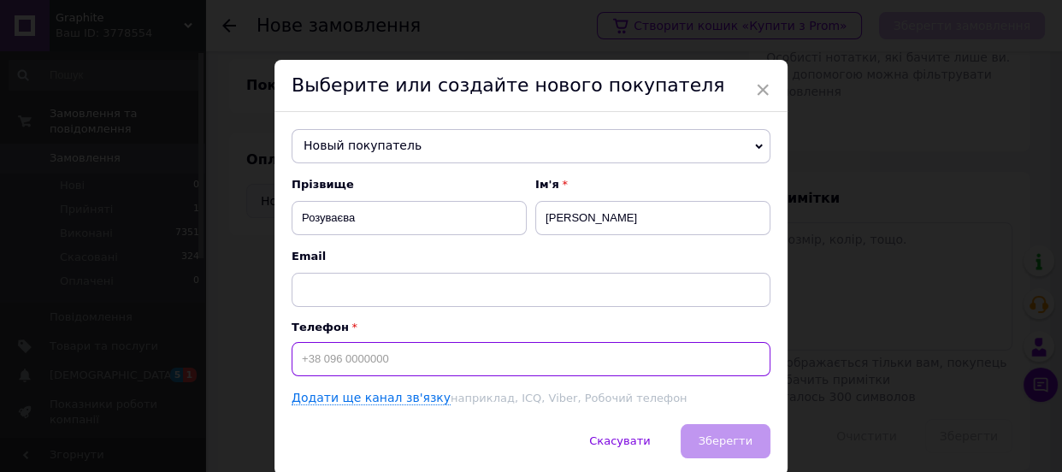
click at [455, 357] on input at bounding box center [531, 359] width 479 height 34
type input "[PHONE_NUMBER]"
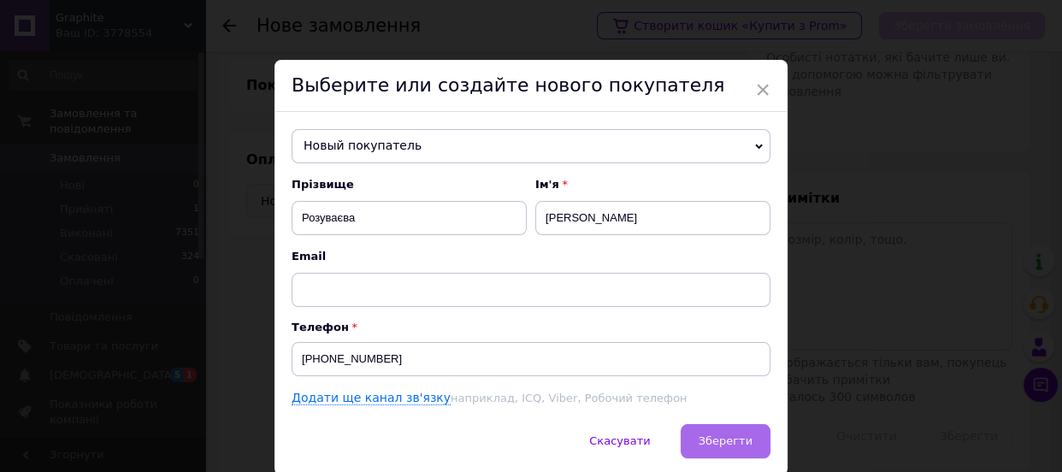
click at [734, 447] on span "Зберегти" at bounding box center [726, 441] width 54 height 13
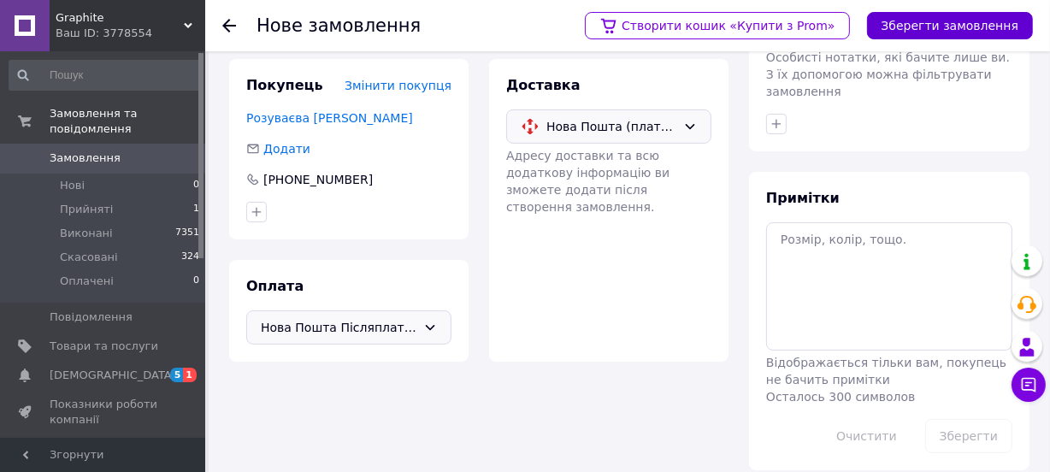
click at [962, 35] on button "Зберегти замовлення" at bounding box center [950, 25] width 166 height 27
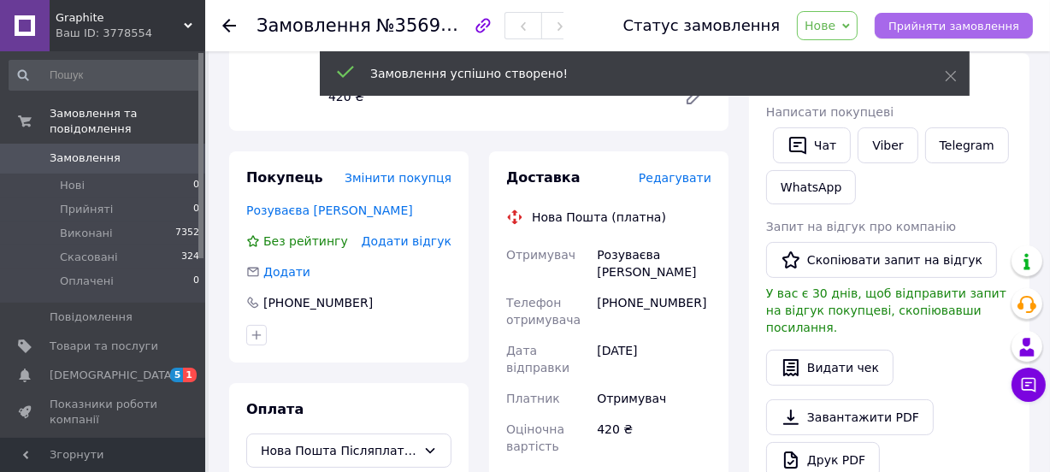
click at [946, 25] on span "Прийняти замовлення" at bounding box center [954, 26] width 131 height 13
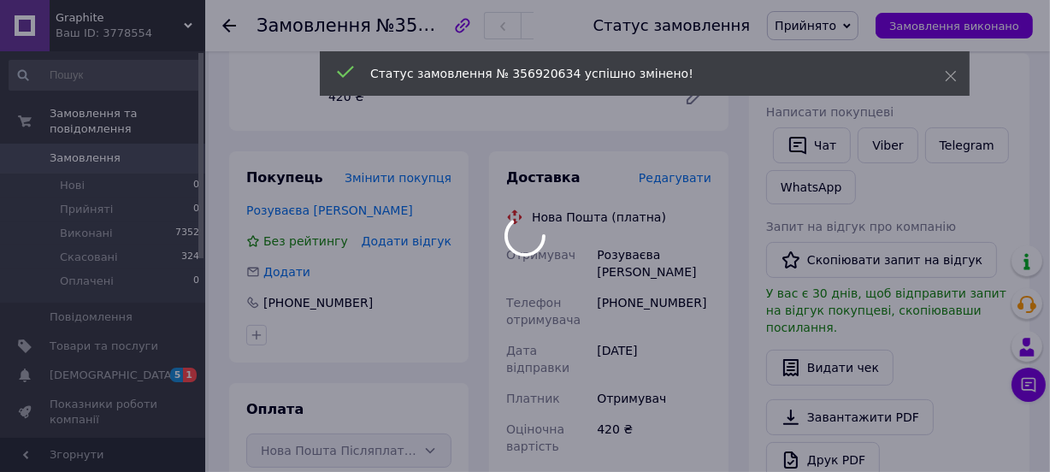
click at [682, 180] on body "Graphite Ваш ID: 3778554 Сайт Graphite Кабінет покупця Перевірити стан системи …" at bounding box center [525, 370] width 1050 height 1203
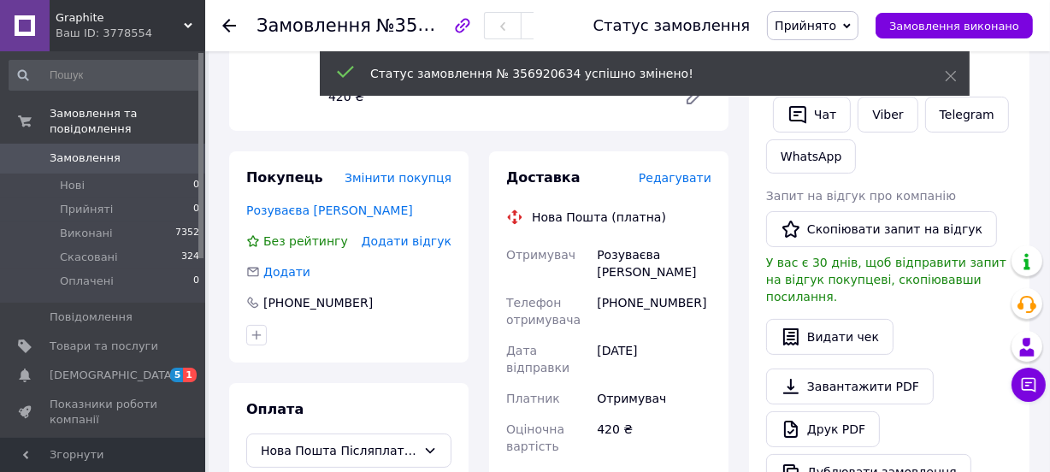
click at [680, 173] on span "Редагувати" at bounding box center [675, 178] width 73 height 14
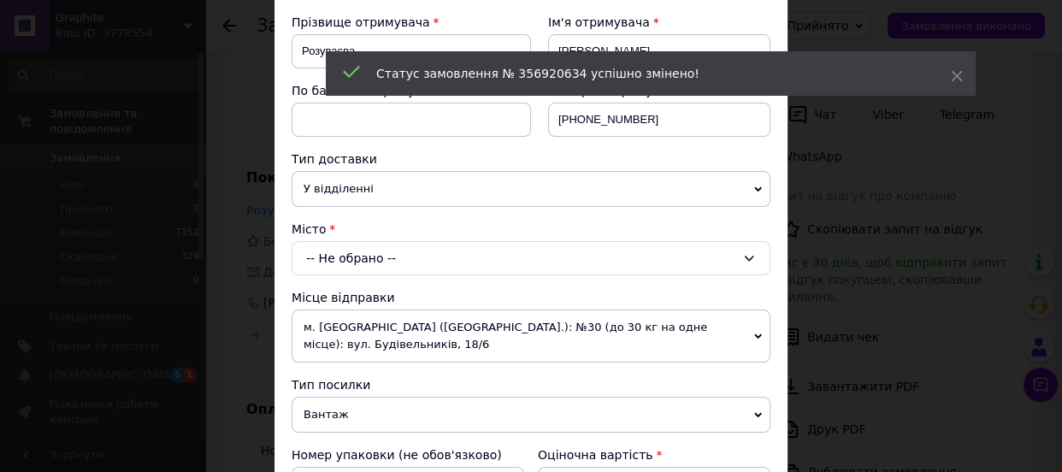
scroll to position [310, 0]
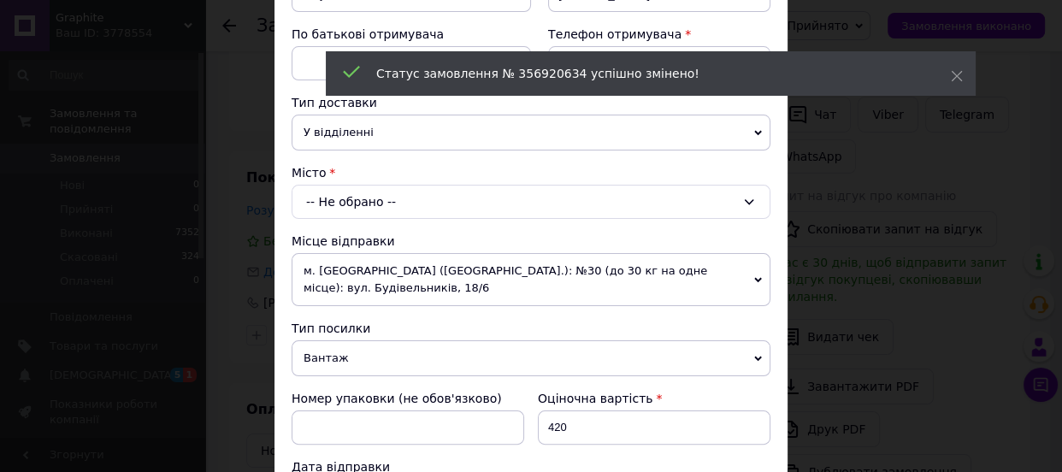
click at [330, 190] on div "-- Не обрано --" at bounding box center [531, 202] width 479 height 34
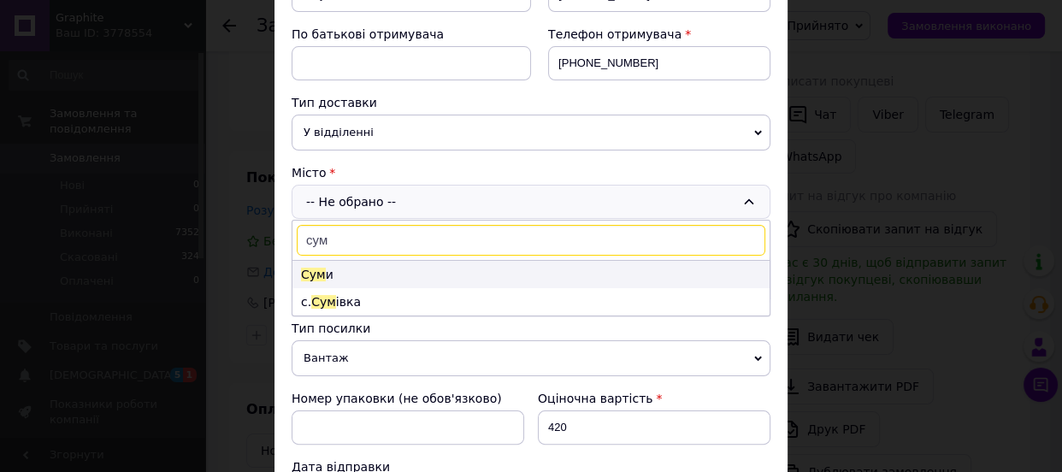
type input "сум"
click at [328, 269] on li "Сум и" at bounding box center [531, 274] width 477 height 27
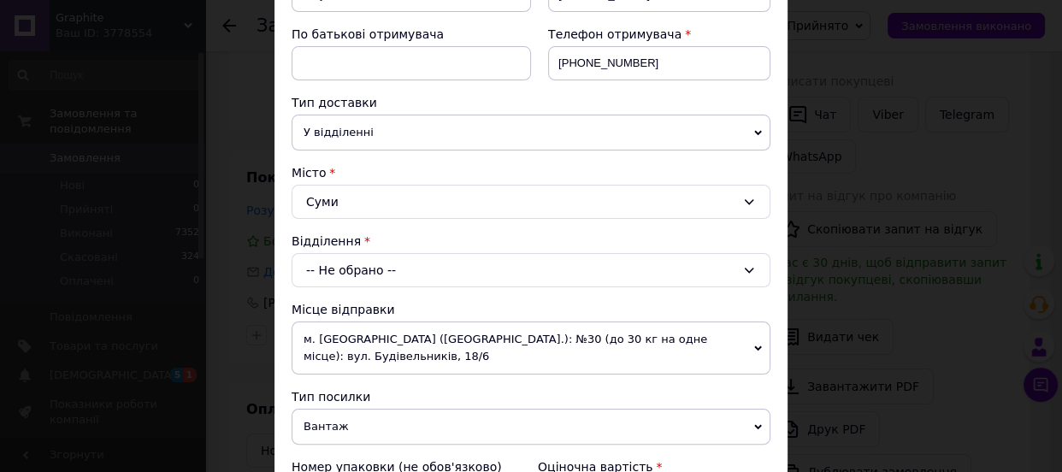
click at [344, 263] on div "-- Не обрано --" at bounding box center [531, 270] width 479 height 34
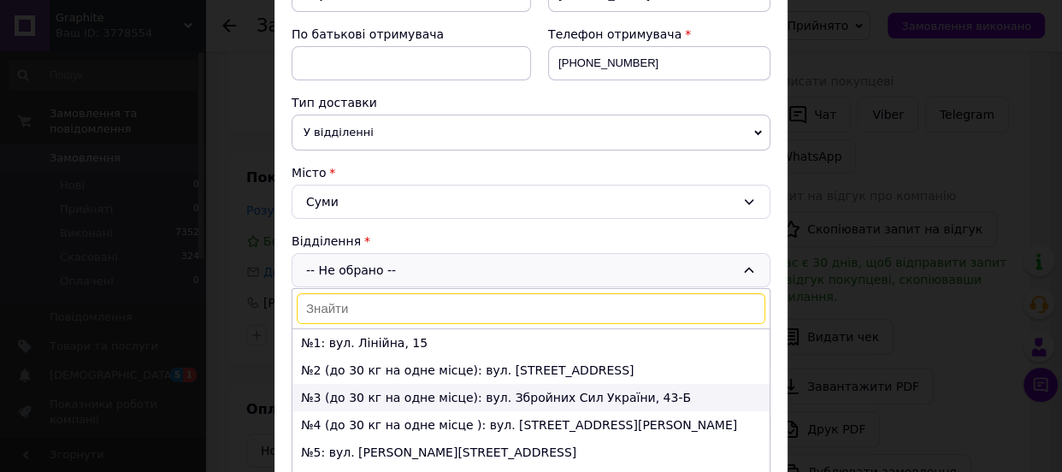
click at [310, 399] on li "№3 (до 30 кг на одне місце): вул. Збройних Сил України, 43-Б" at bounding box center [531, 397] width 477 height 27
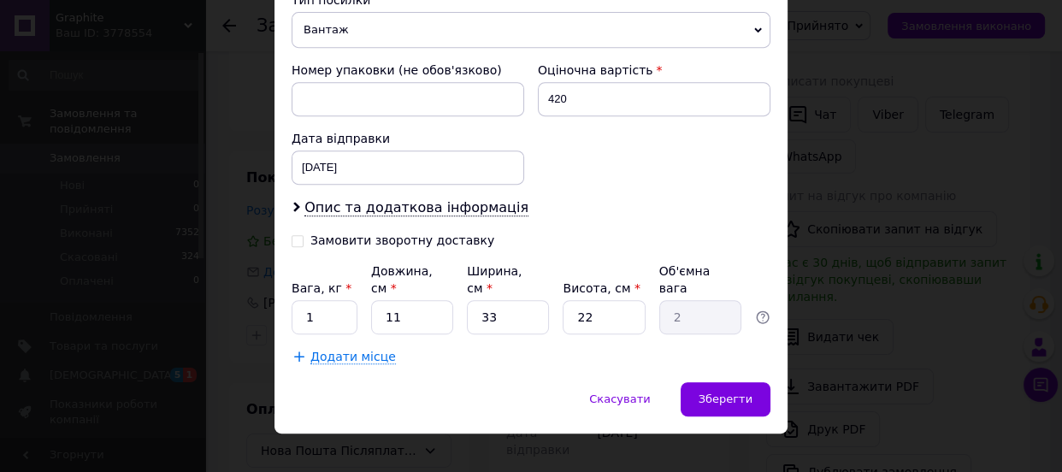
scroll to position [709, 0]
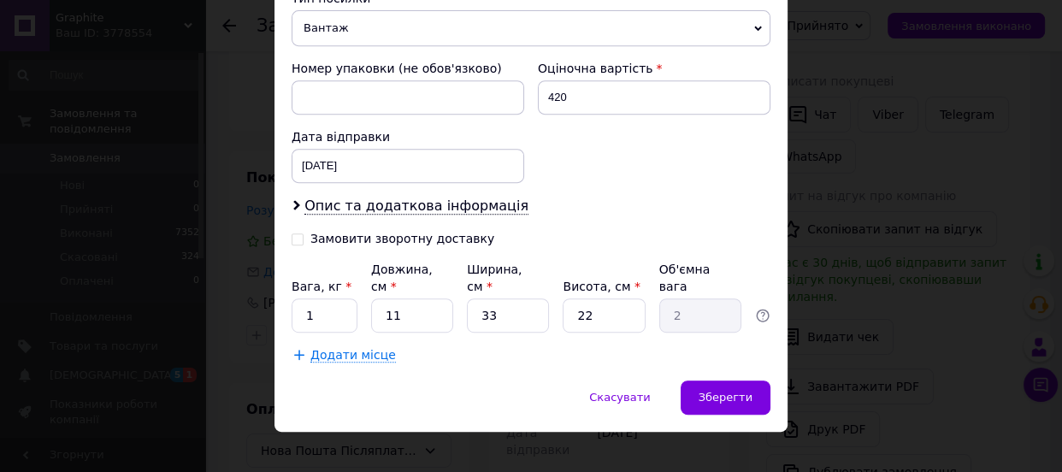
click at [292, 239] on input "Замовити зворотну доставку" at bounding box center [298, 238] width 12 height 12
checkbox input "true"
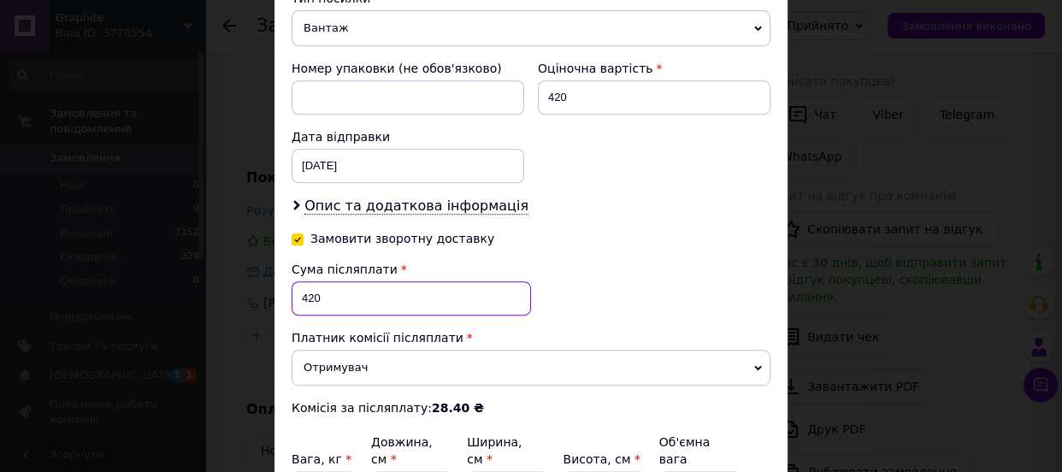
click at [305, 288] on input "420" at bounding box center [411, 298] width 239 height 34
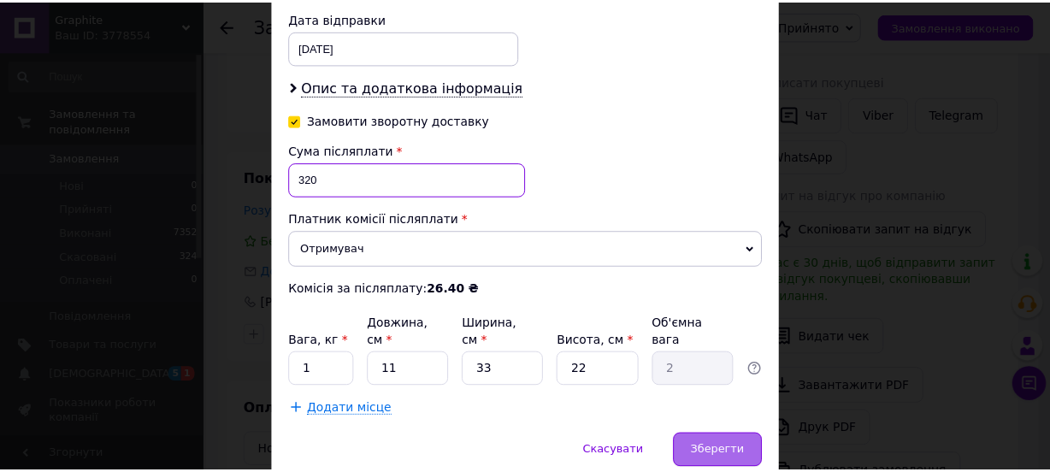
scroll to position [881, 0]
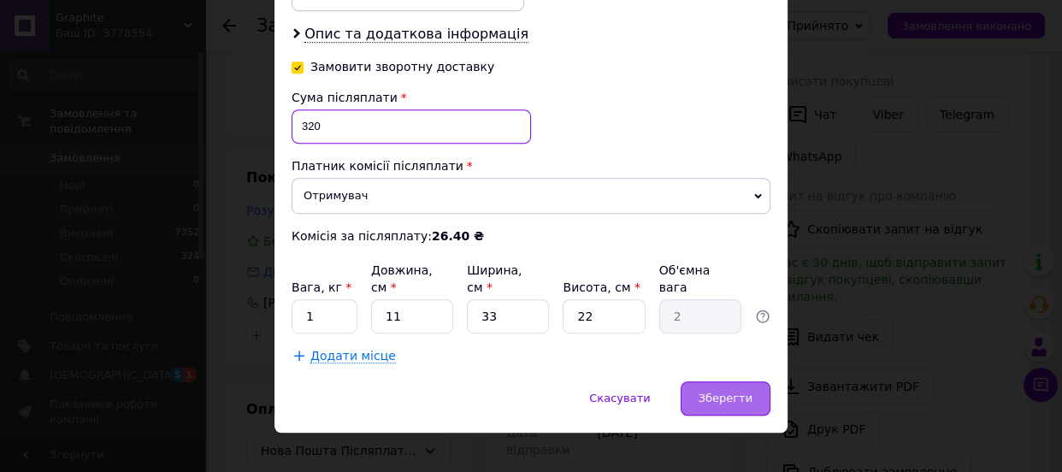
type input "320"
click at [749, 392] on span "Зберегти" at bounding box center [726, 398] width 54 height 13
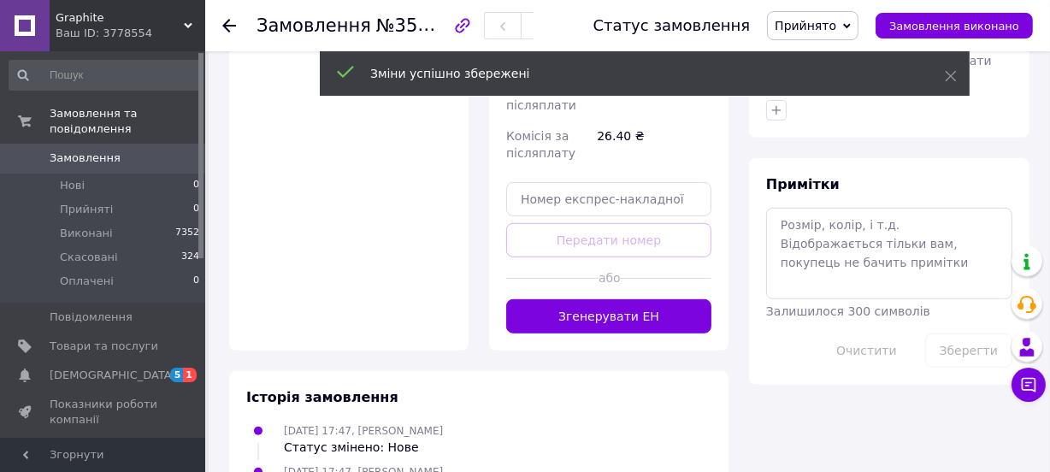
scroll to position [776, 0]
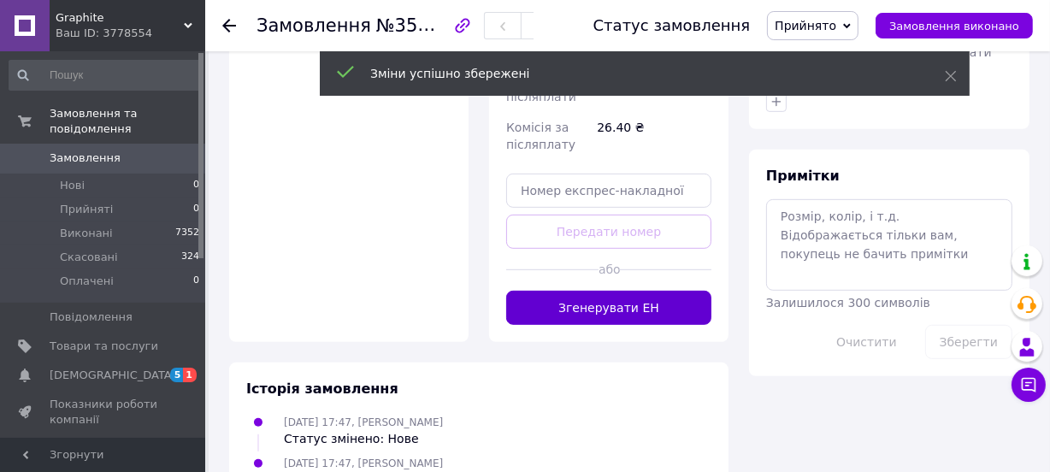
click at [593, 291] on button "Згенерувати ЕН" at bounding box center [608, 308] width 205 height 34
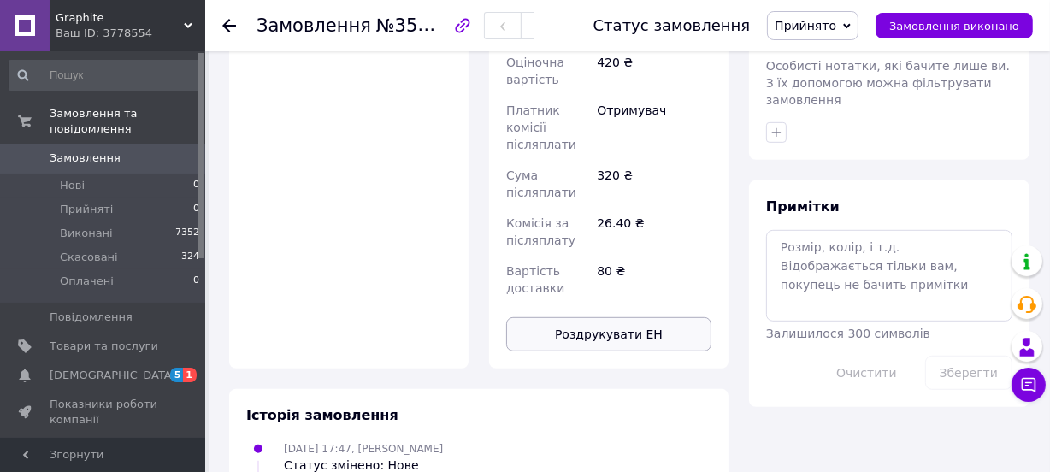
click at [588, 317] on button "Роздрукувати ЕН" at bounding box center [608, 334] width 205 height 34
click at [1002, 32] on span "Замовлення виконано" at bounding box center [955, 26] width 130 height 13
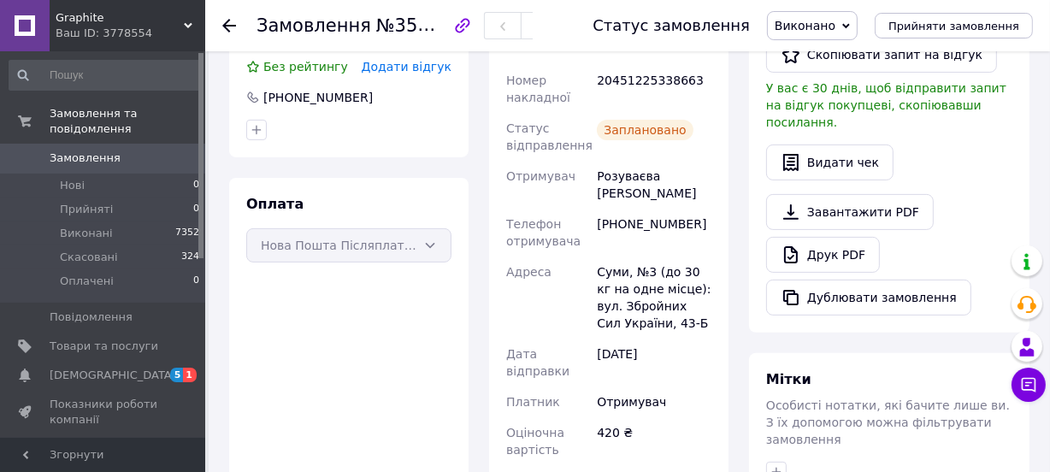
scroll to position [357, 0]
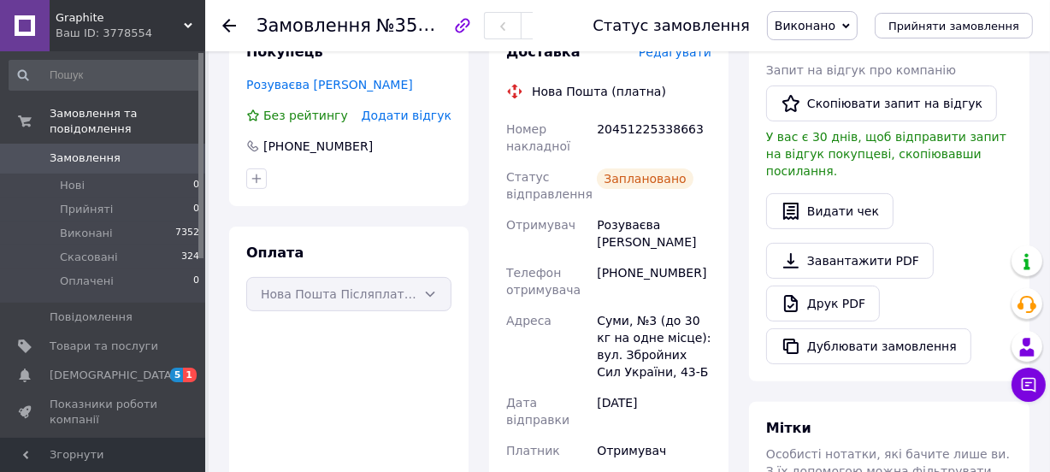
click at [642, 127] on div "20451225338663" at bounding box center [654, 138] width 121 height 48
copy div "20451225338663"
